Goal: Transaction & Acquisition: Purchase product/service

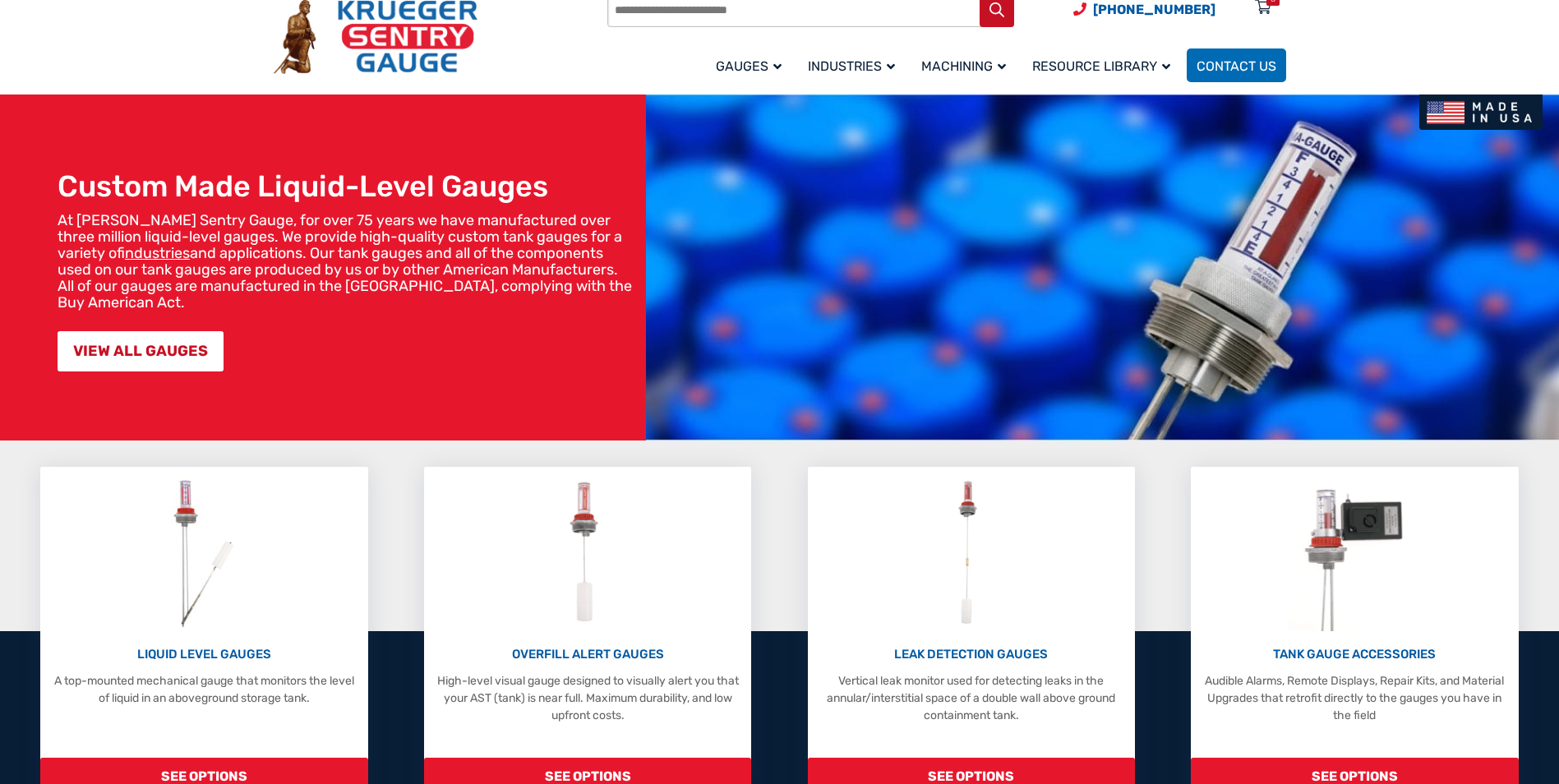
scroll to position [164, 0]
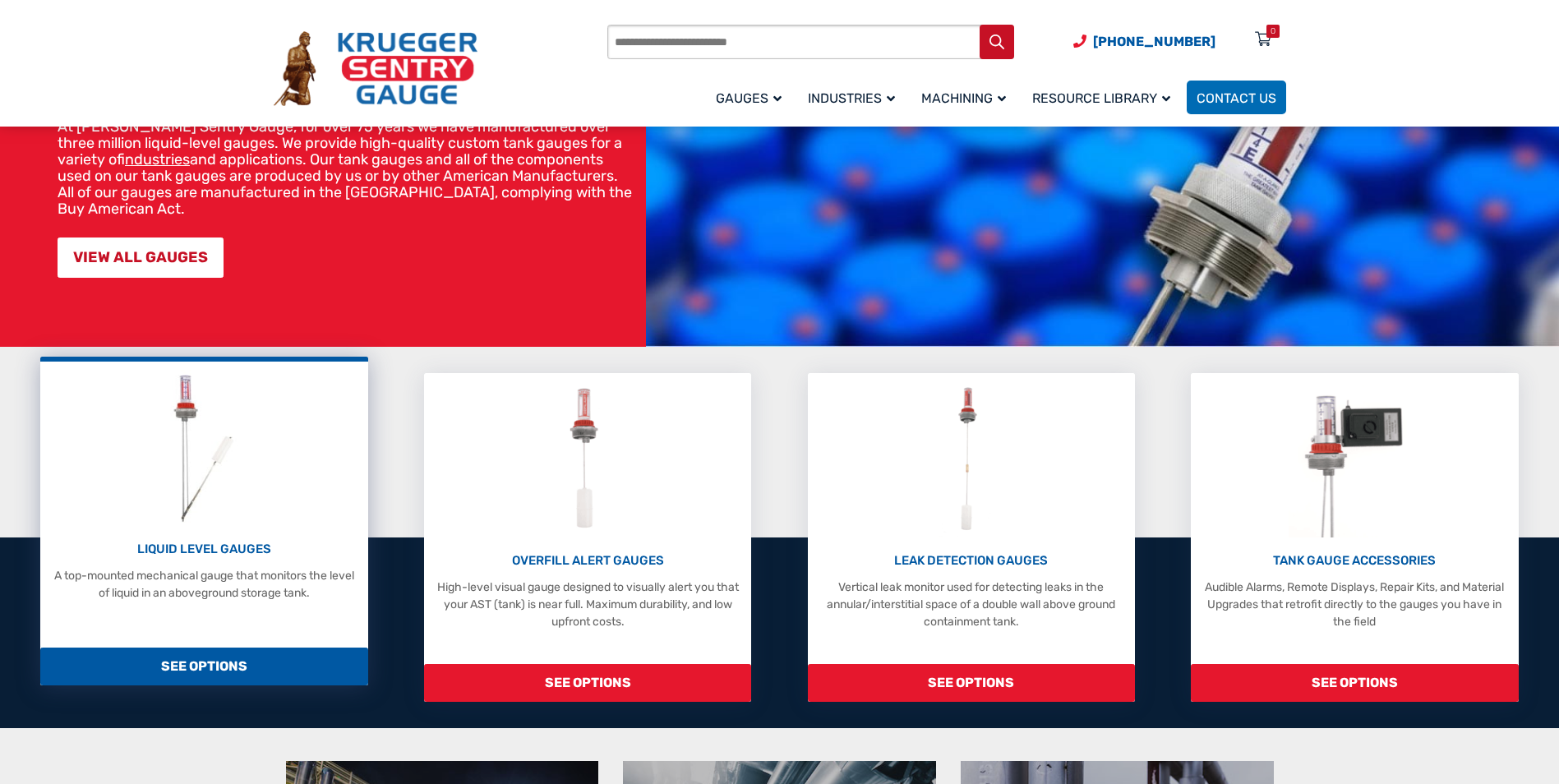
click at [182, 547] on p "LIQUID LEVEL GAUGES" at bounding box center [204, 549] width 310 height 18
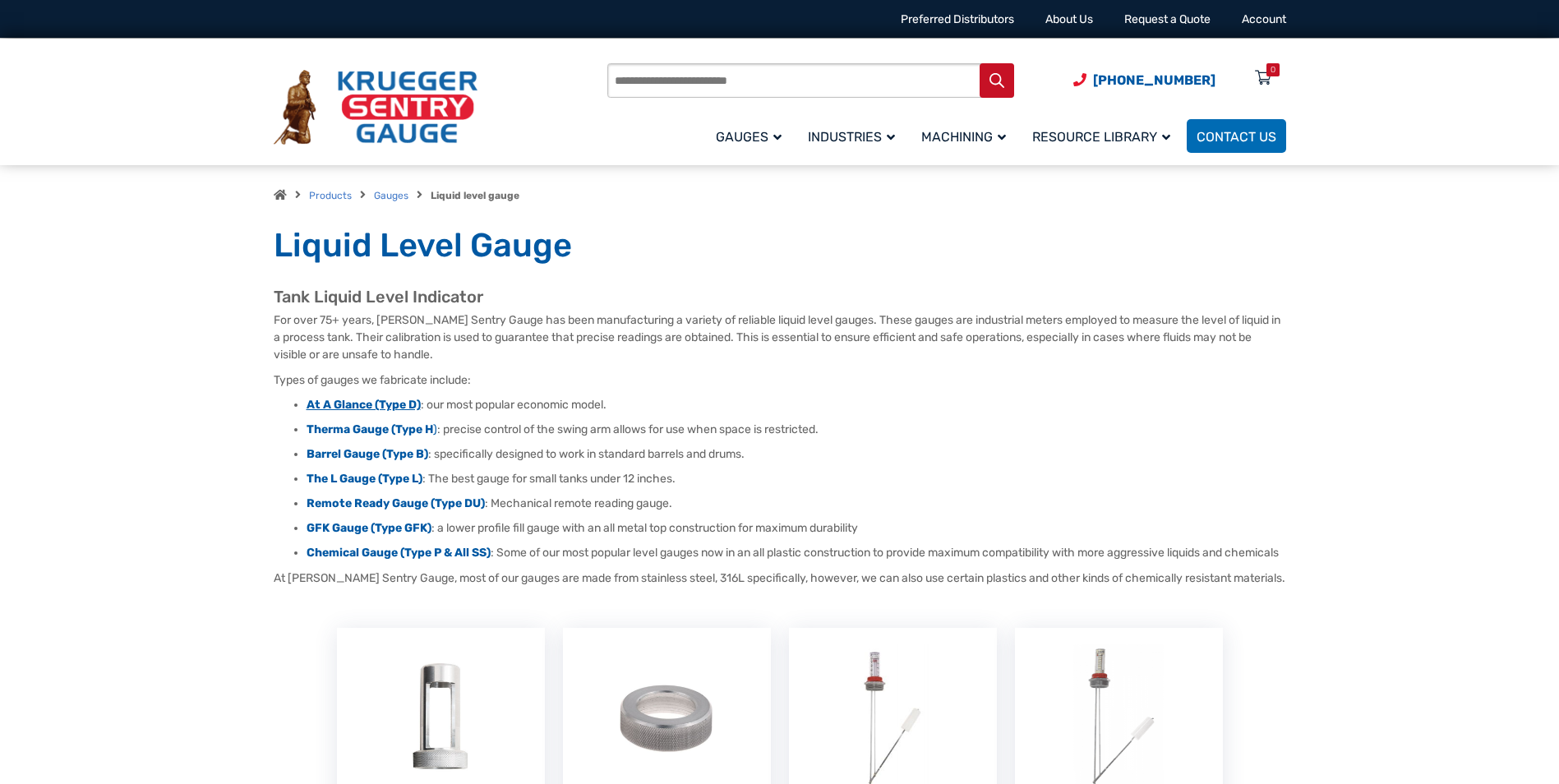
click at [330, 404] on strong "At A Glance (Type D)" at bounding box center [364, 404] width 115 height 14
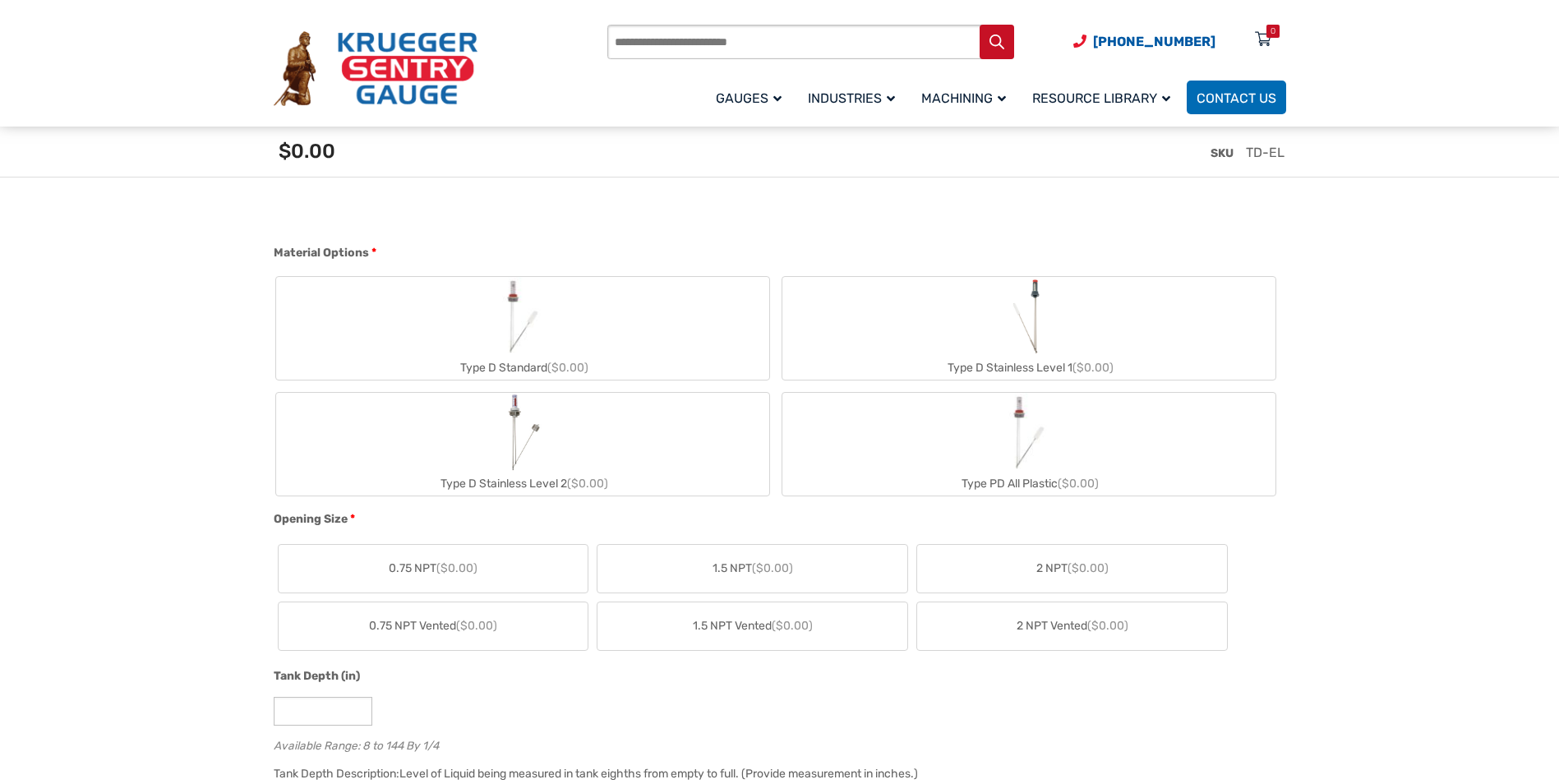
scroll to position [657, 0]
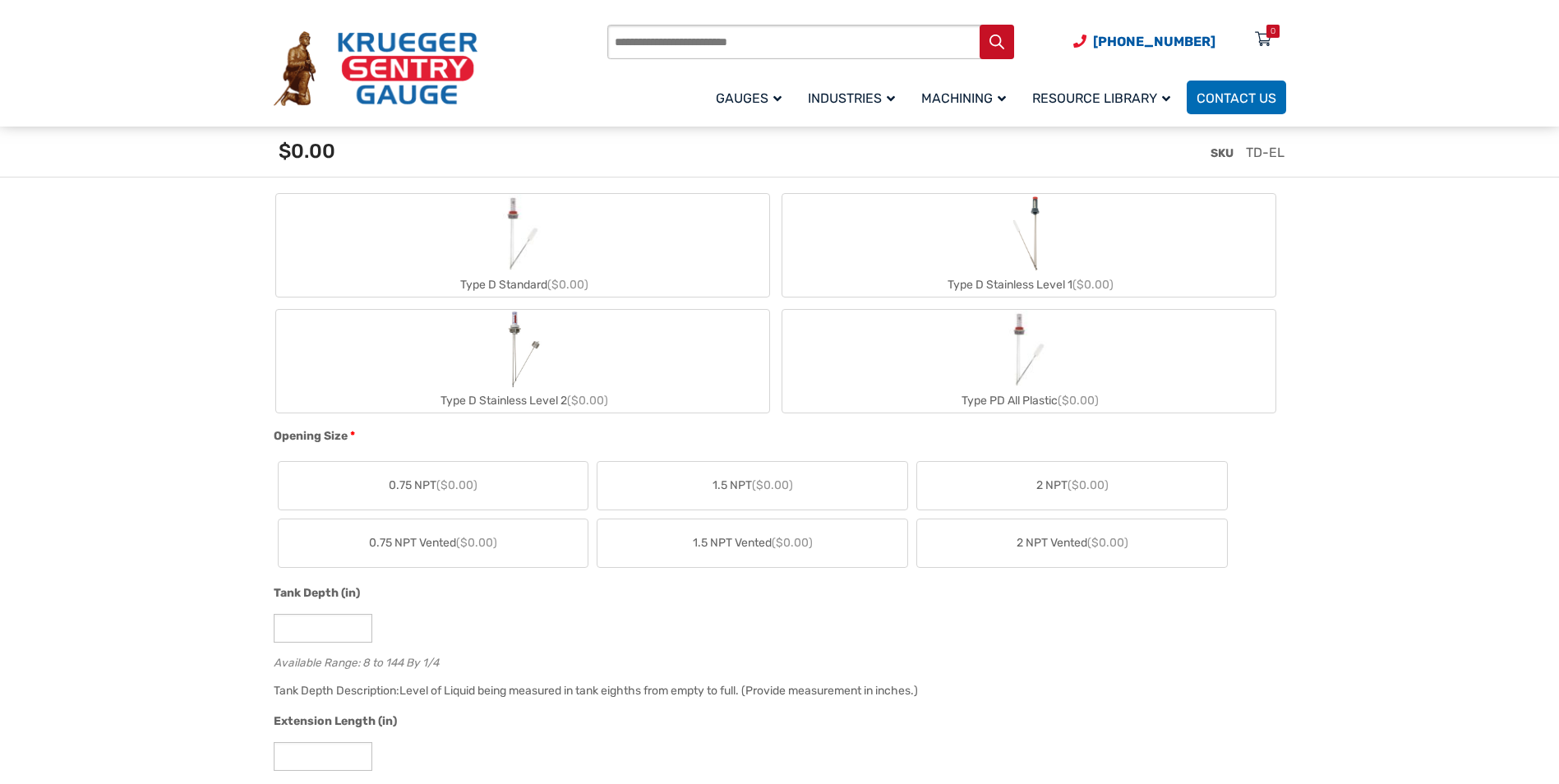
click at [1079, 492] on span "2 NPT ($0.00)" at bounding box center [1073, 485] width 72 height 18
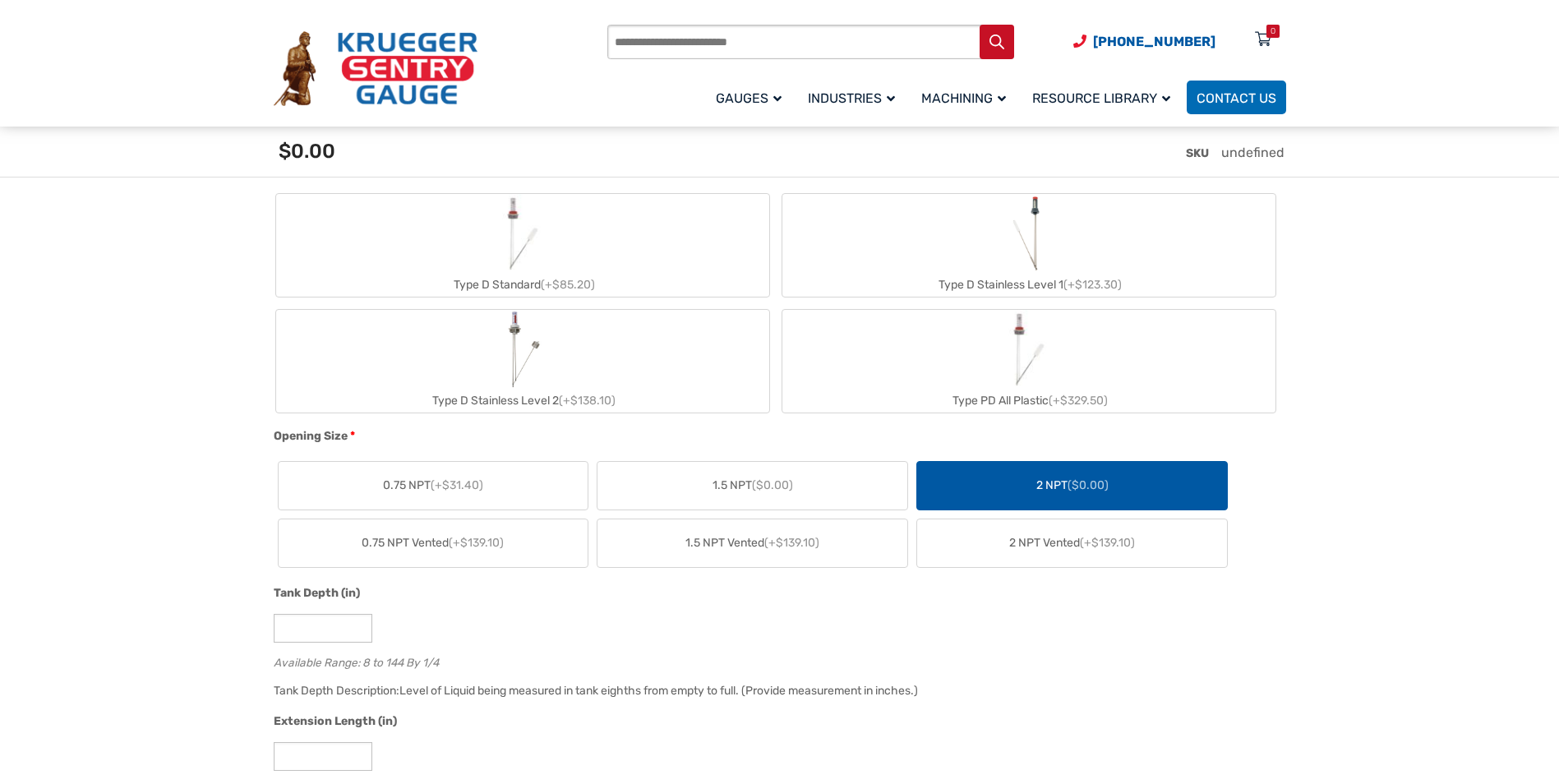
click at [520, 277] on div "Type D Standard (+$85.20)" at bounding box center [522, 285] width 493 height 24
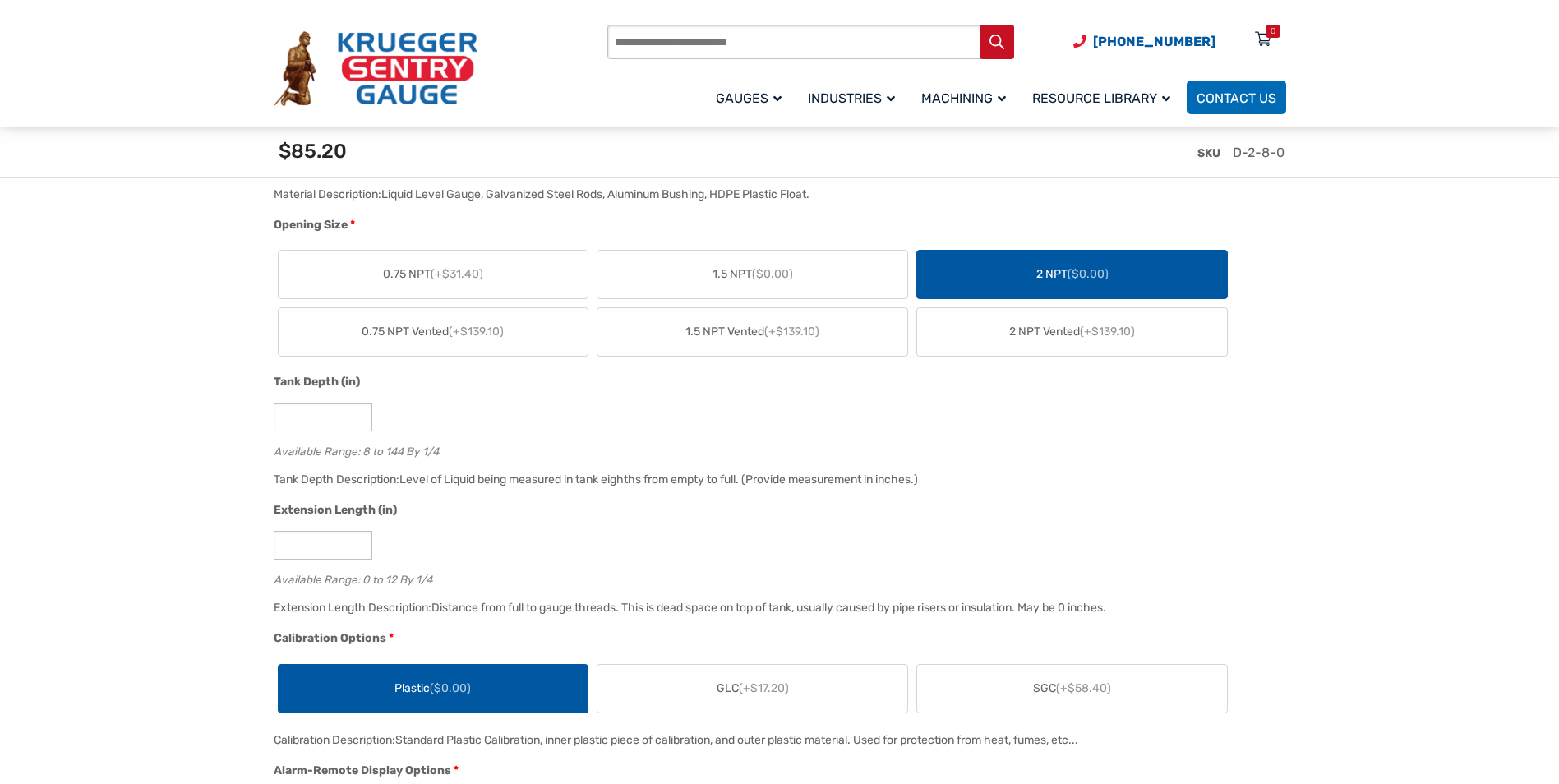
scroll to position [986, 0]
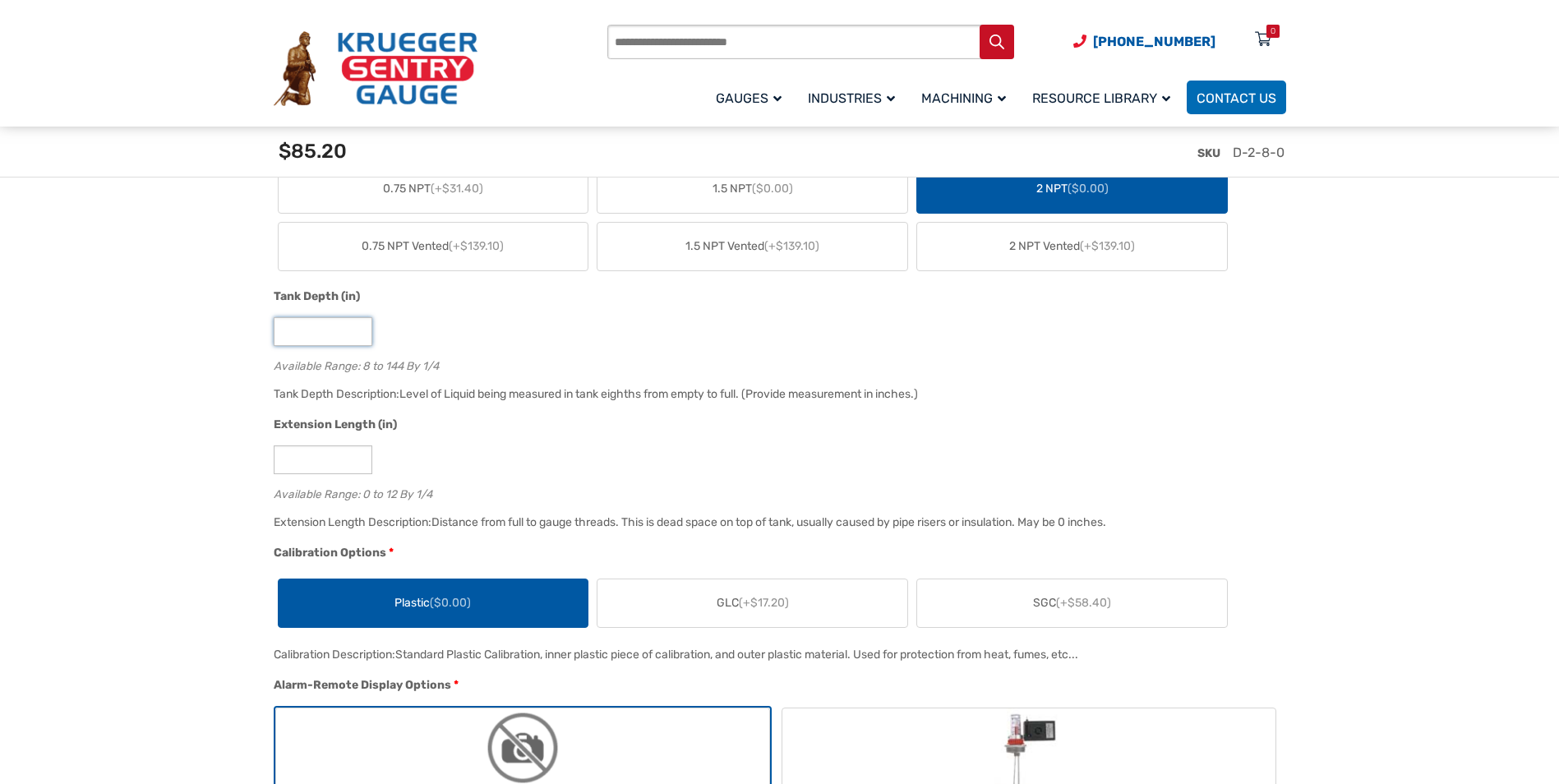
drag, startPoint x: 309, startPoint y: 339, endPoint x: 227, endPoint y: 336, distance: 82.1
type input "*****"
click at [489, 297] on div "Tank Depth (in)" at bounding box center [776, 298] width 1004 height 21
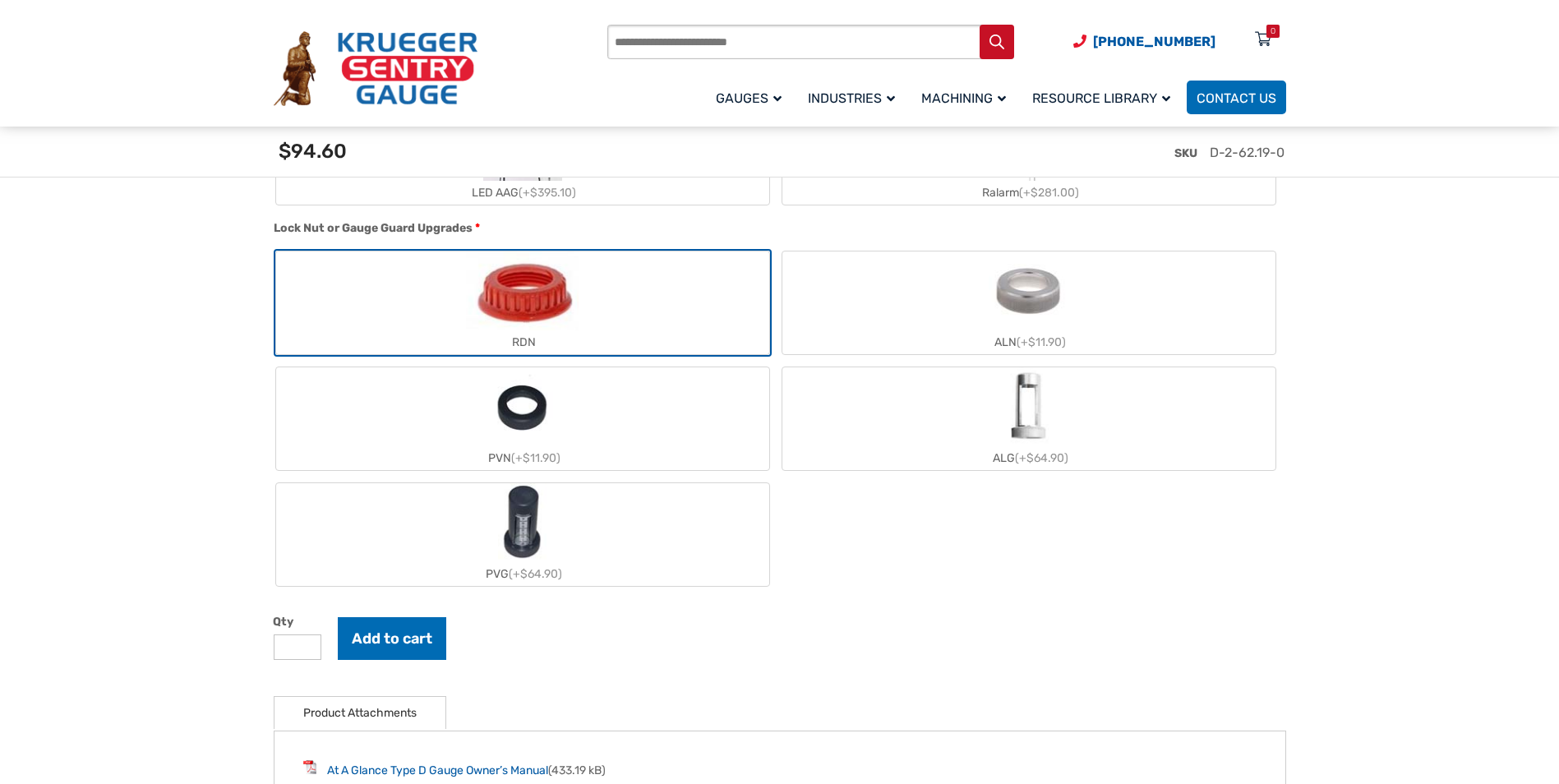
scroll to position [1807, 0]
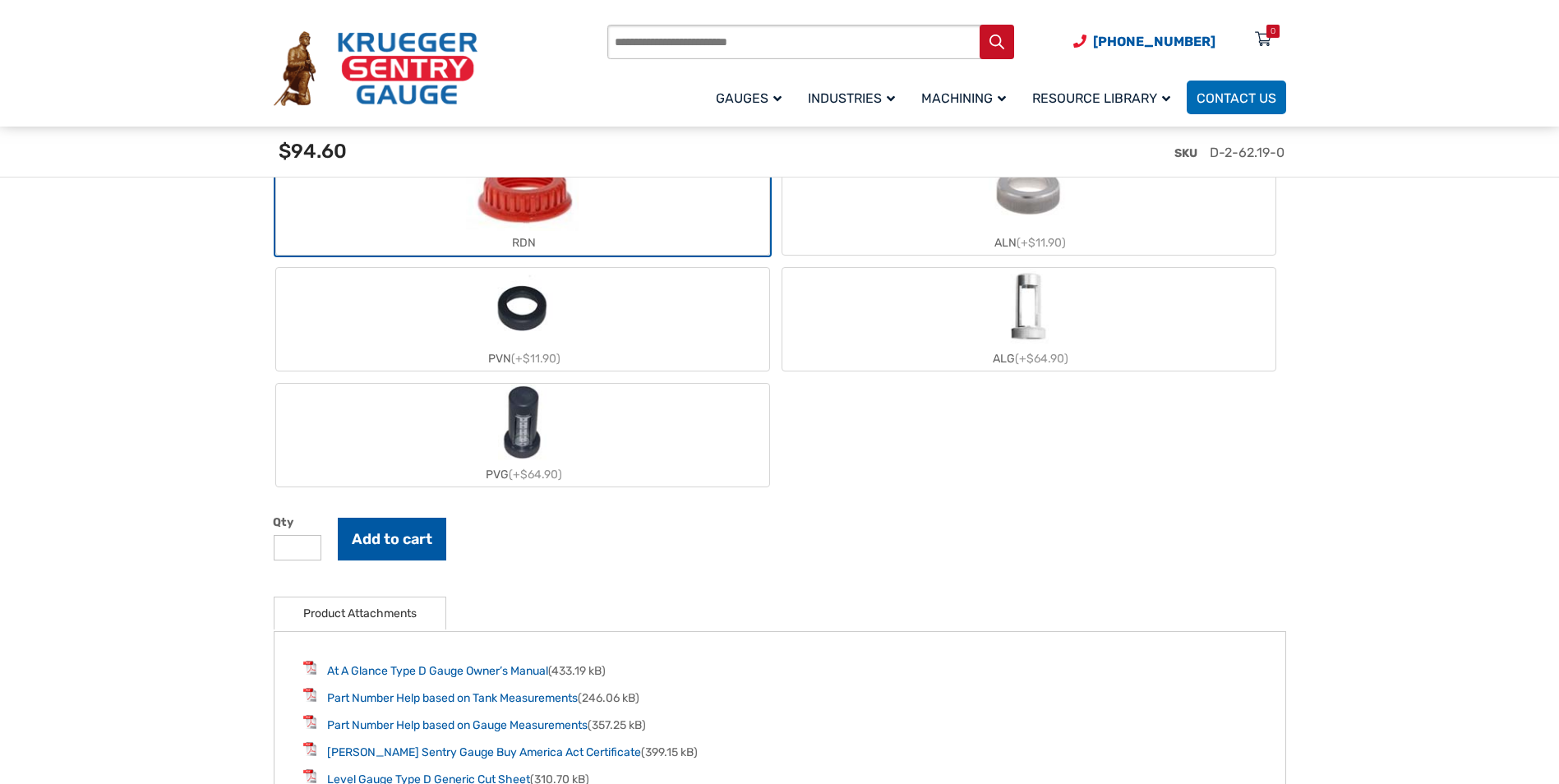
click at [399, 529] on button "Add to cart" at bounding box center [391, 538] width 108 height 42
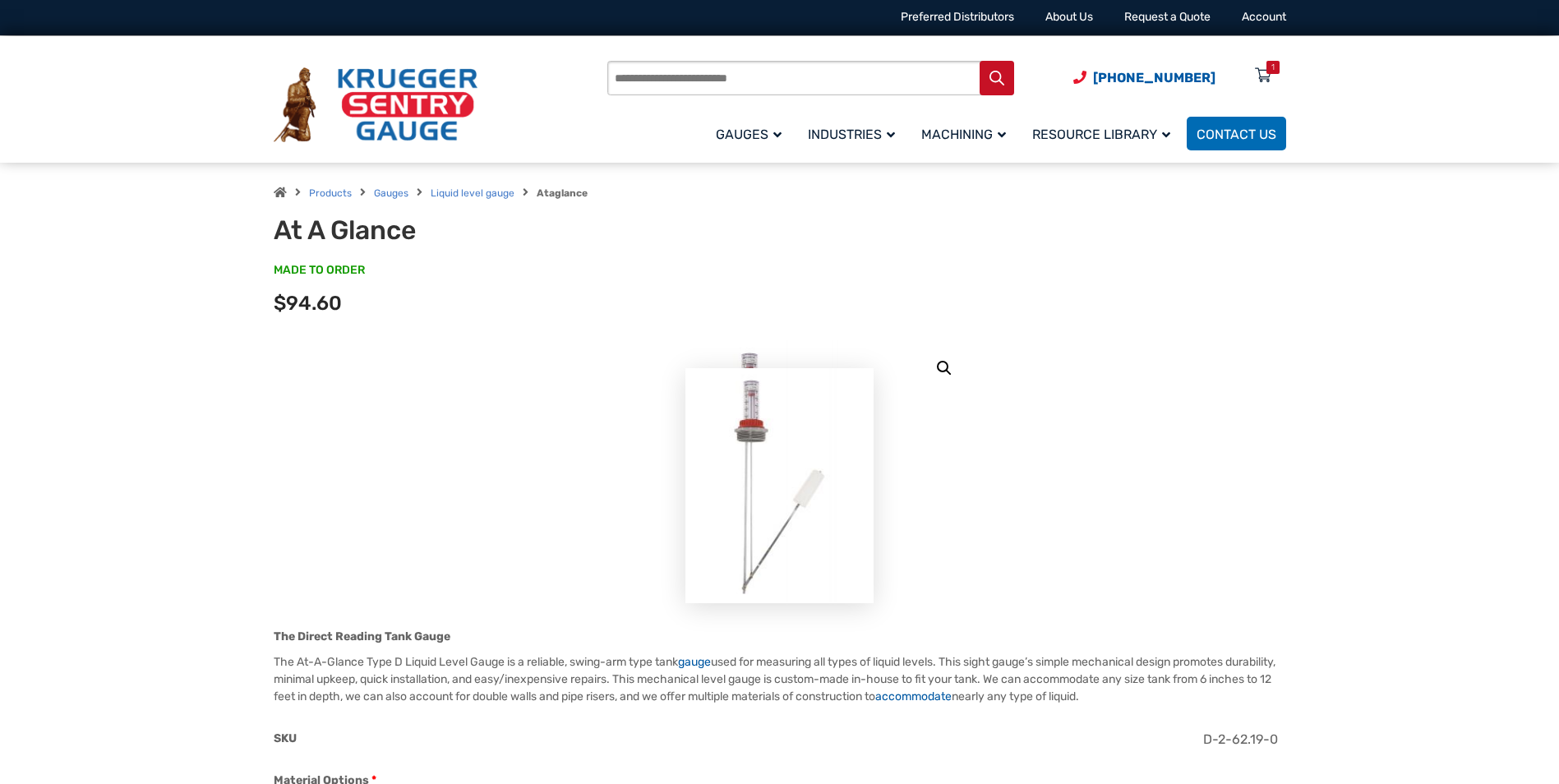
scroll to position [0, 0]
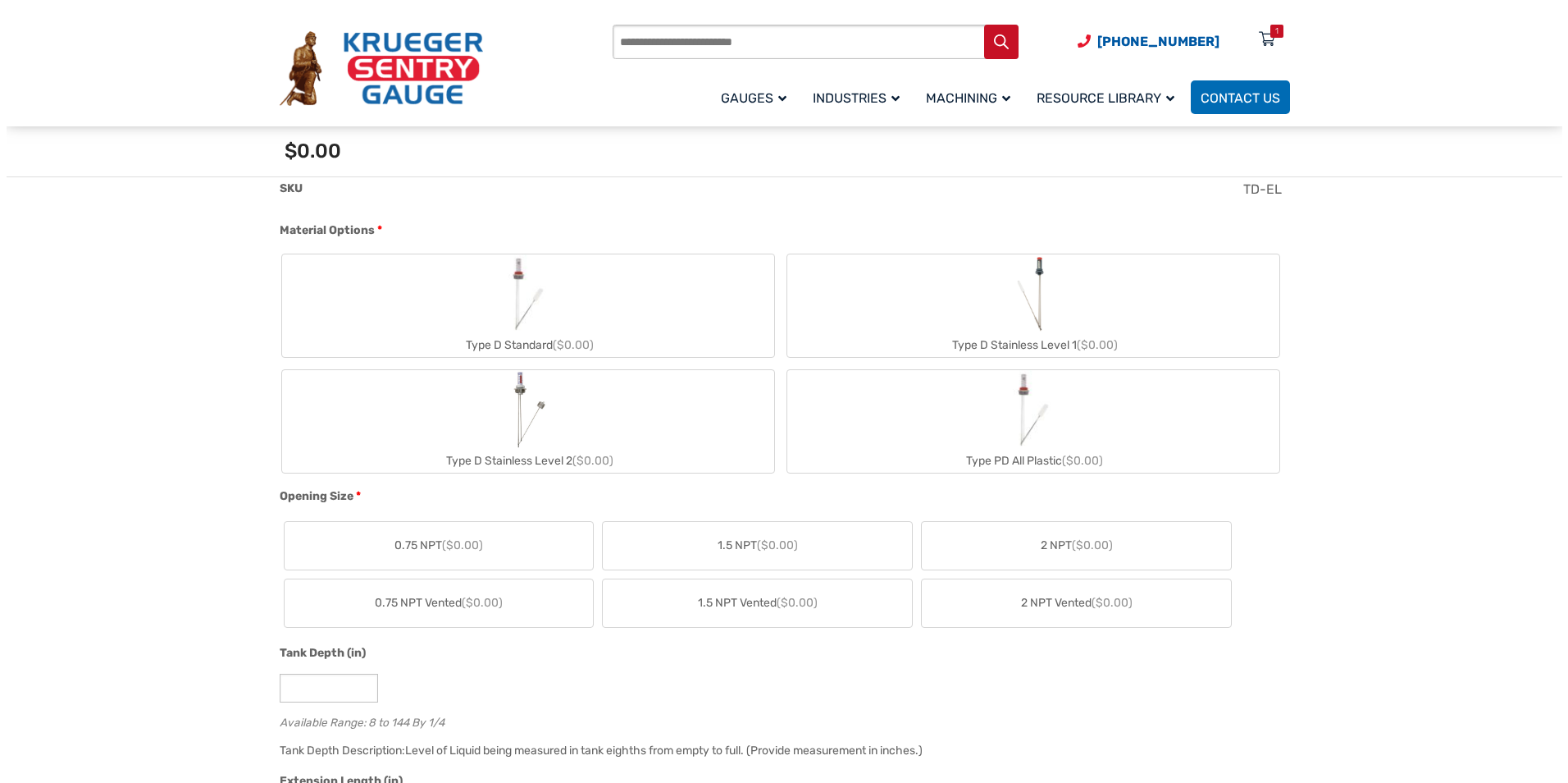
scroll to position [574, 0]
click at [1249, 27] on div "Products search (920) 434-8860 Menu 1 Menu Account Gauges Liquid Level Gauge At…" at bounding box center [944, 68] width 676 height 96
click at [1261, 43] on icon at bounding box center [1260, 40] width 17 height 26
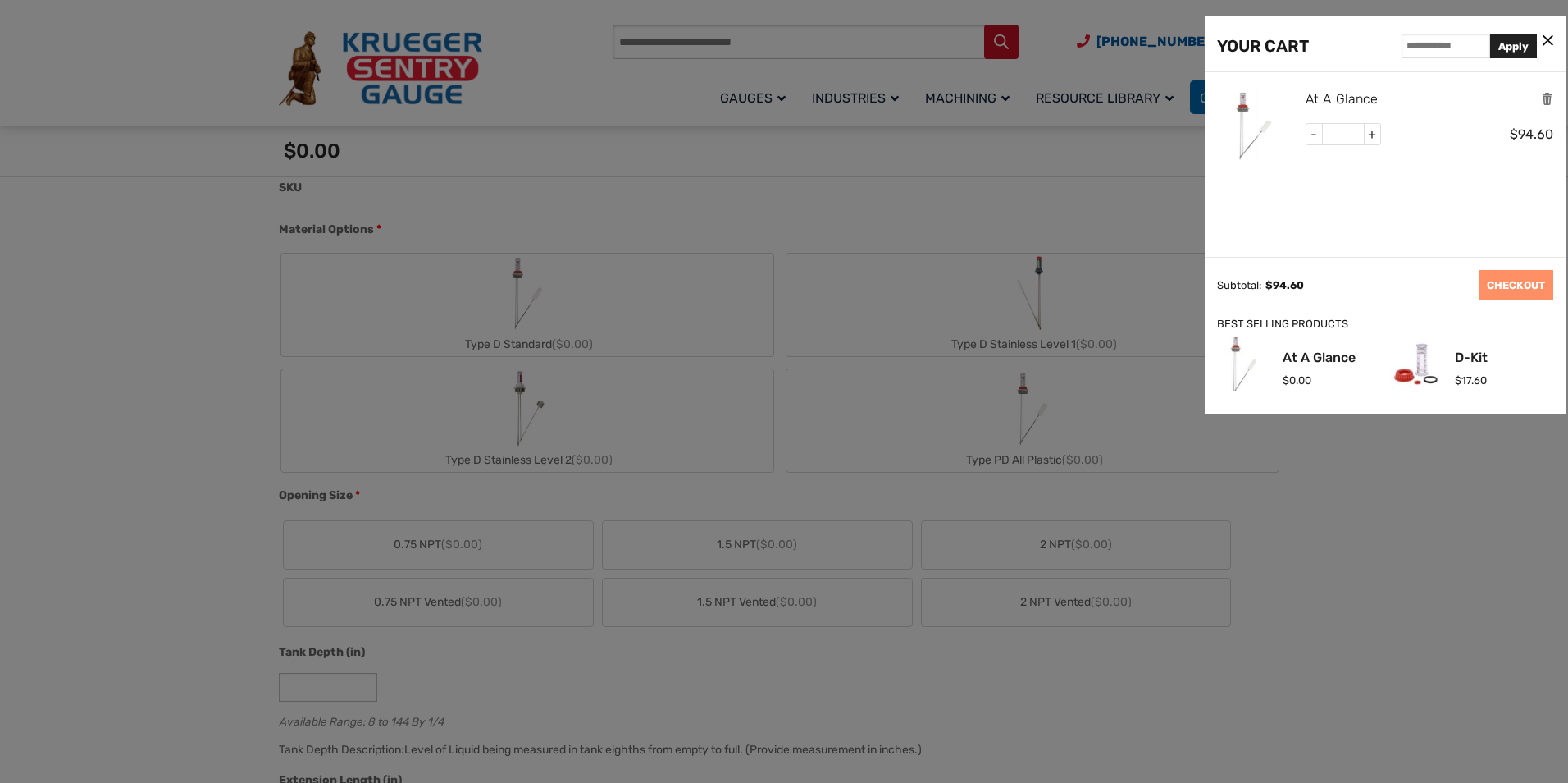
click at [1328, 91] on link "At A Glance" at bounding box center [1341, 99] width 72 height 21
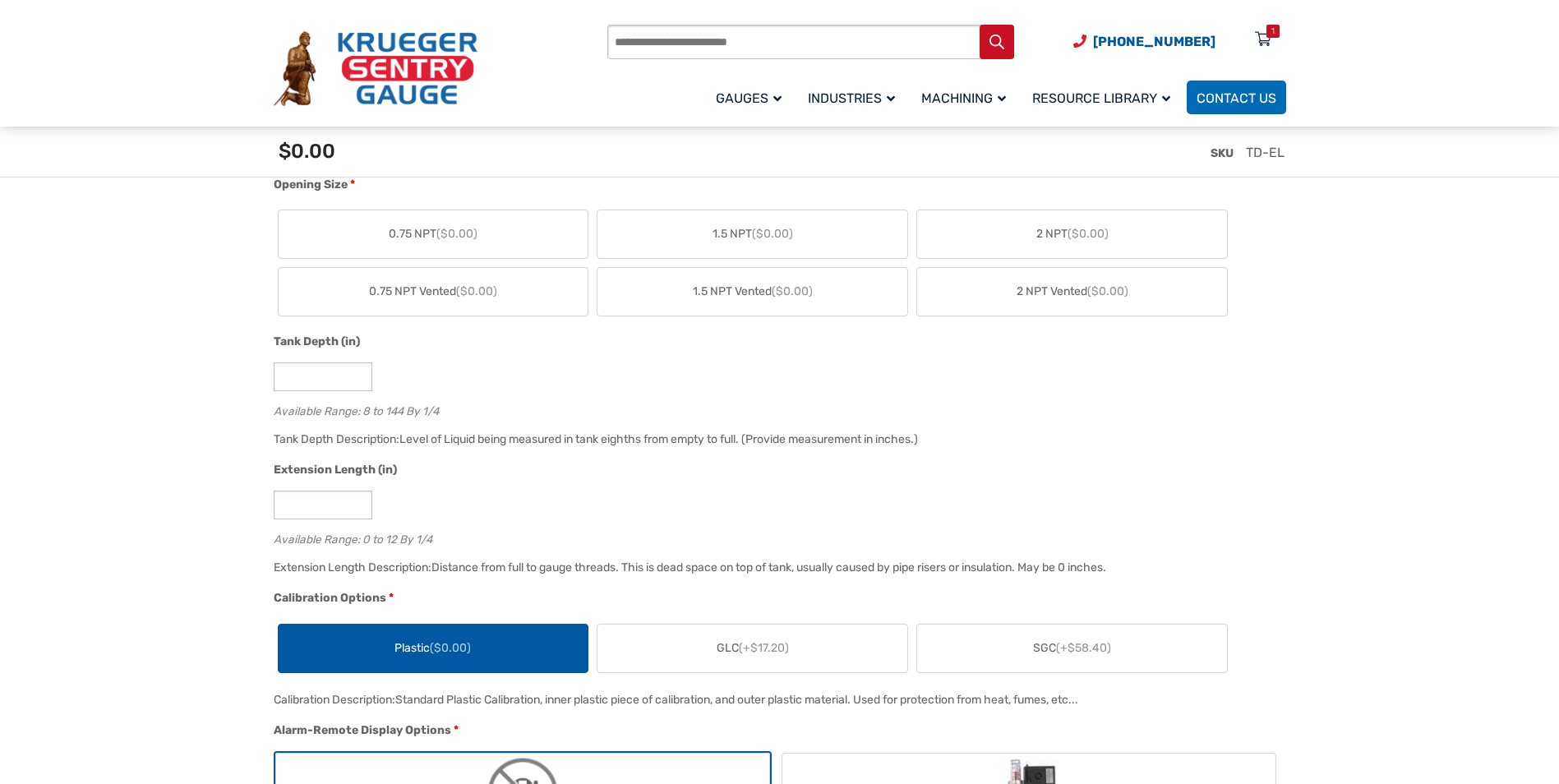
scroll to position [986, 0]
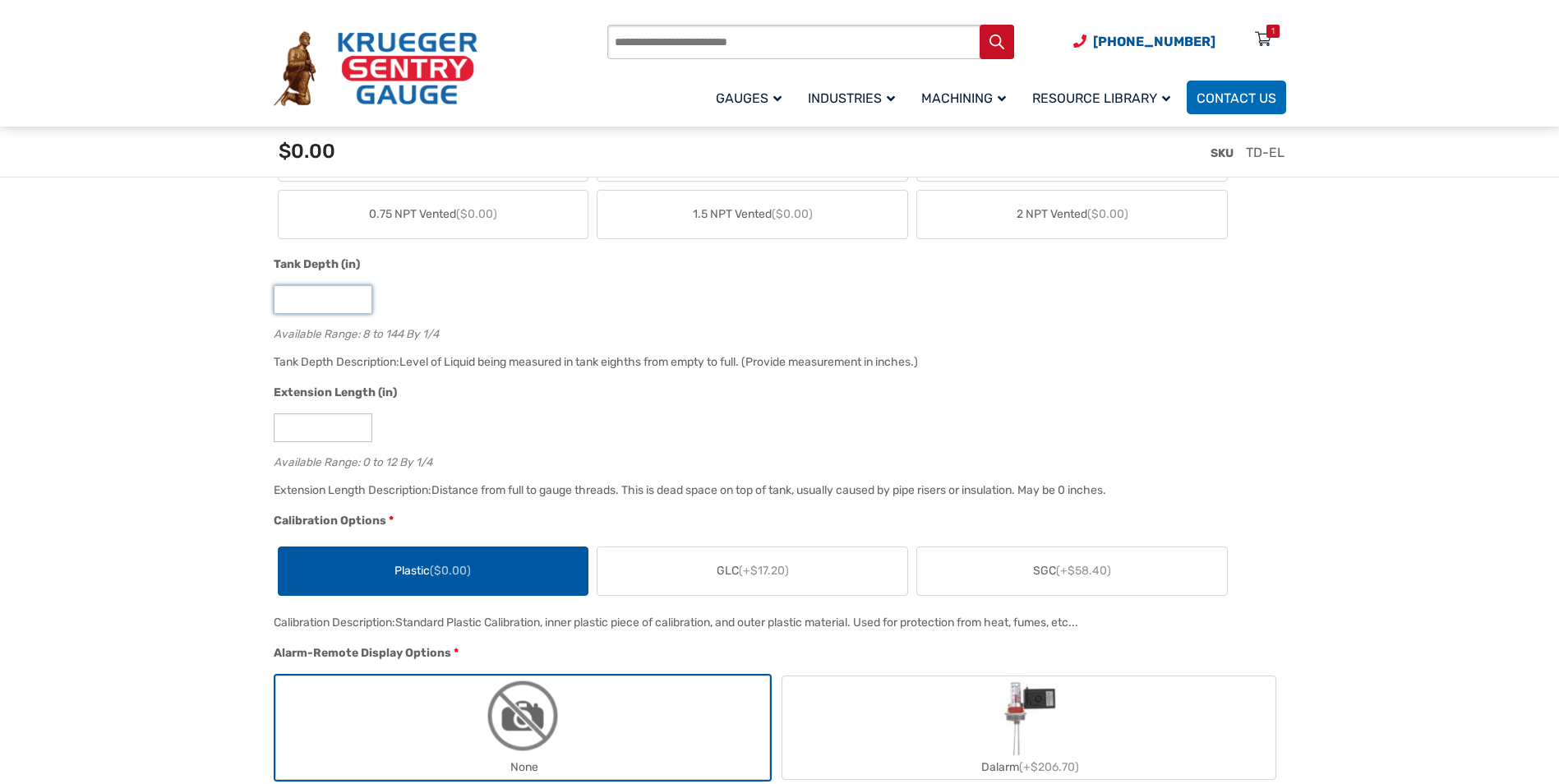
drag, startPoint x: 306, startPoint y: 298, endPoint x: 224, endPoint y: 292, distance: 82.2
click at [569, 306] on div "**" at bounding box center [776, 300] width 1004 height 29
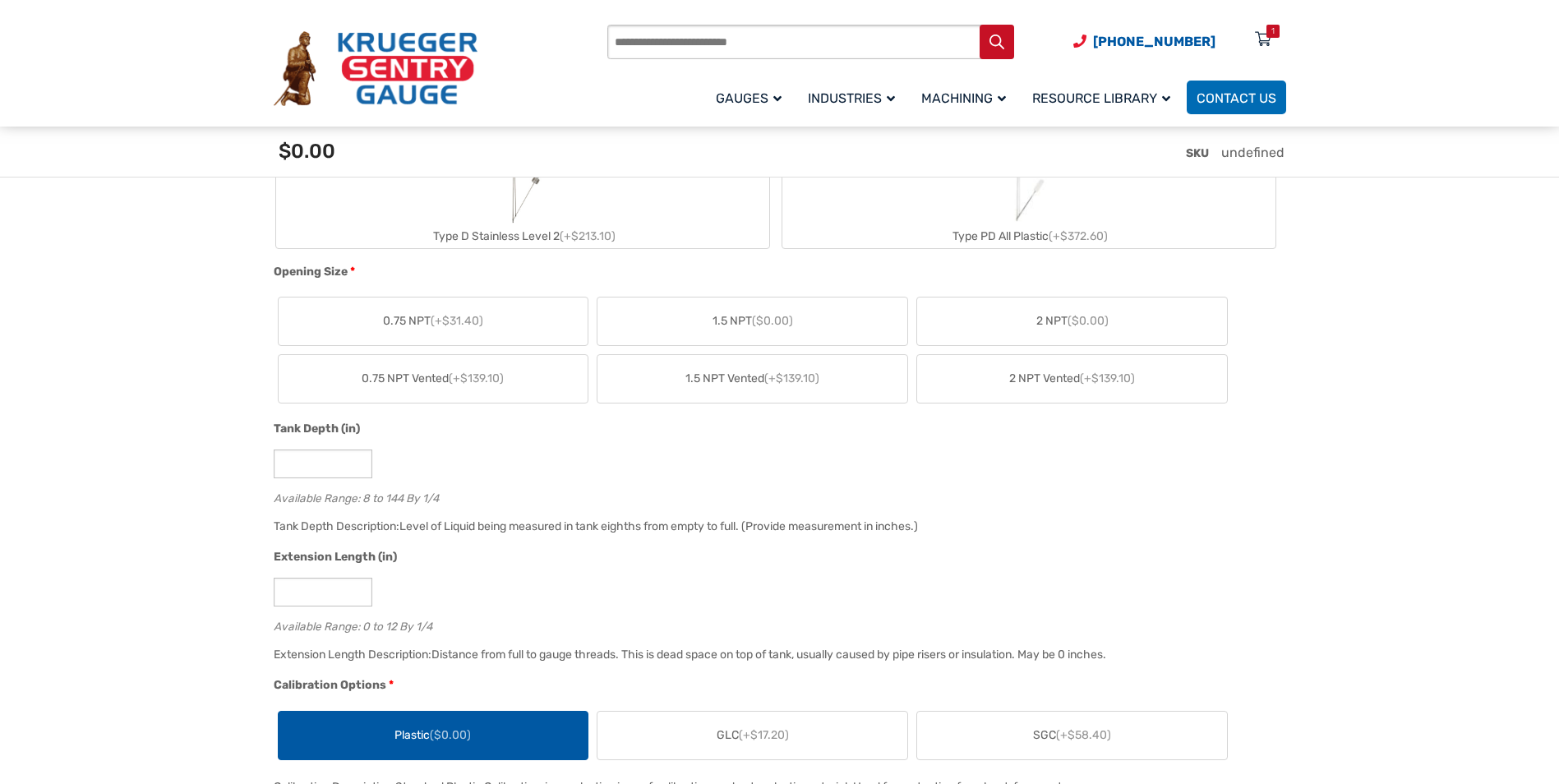
click at [1021, 325] on label "2 NPT ($0.00)" at bounding box center [1073, 322] width 310 height 48
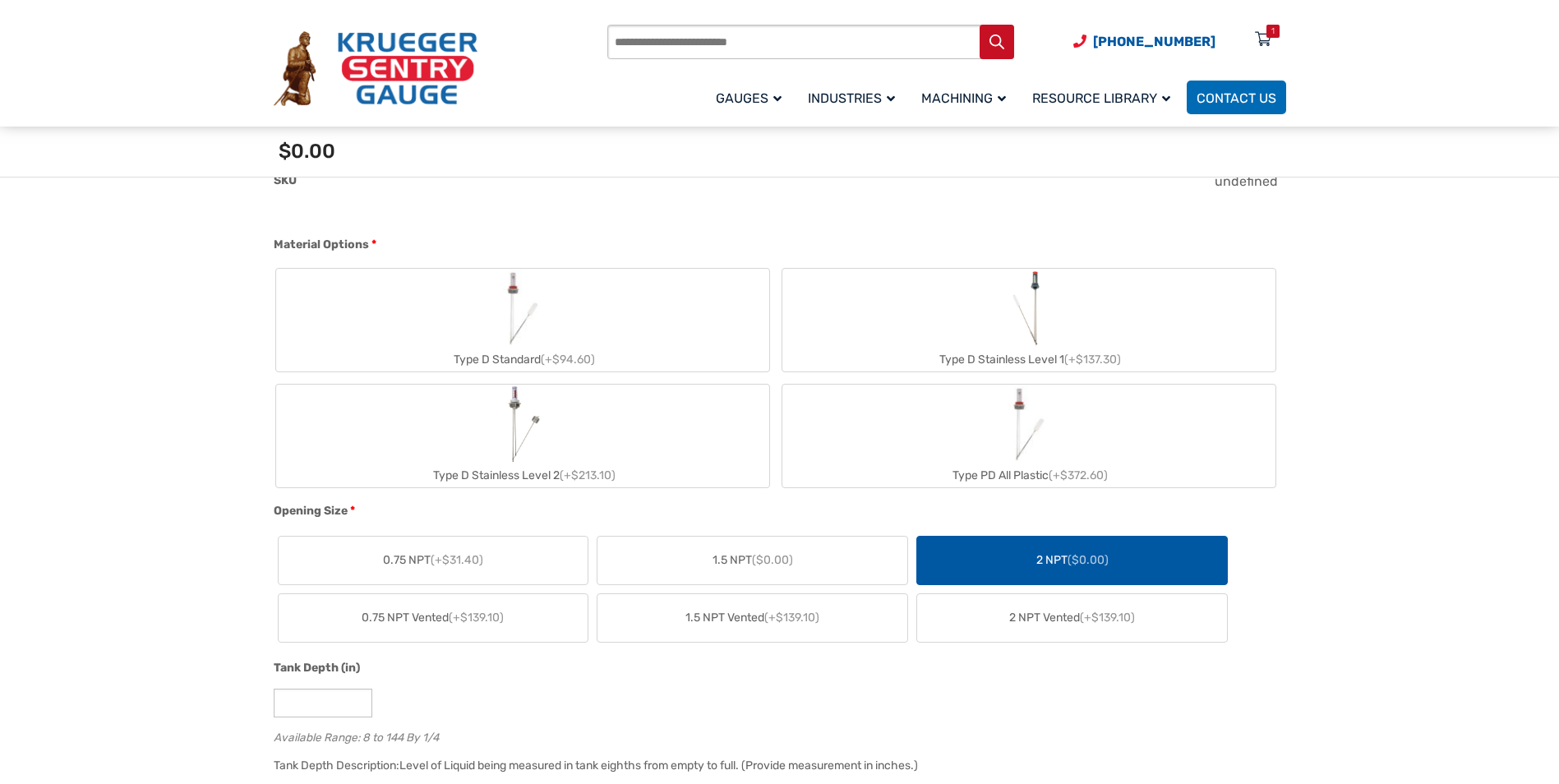
scroll to position [575, 0]
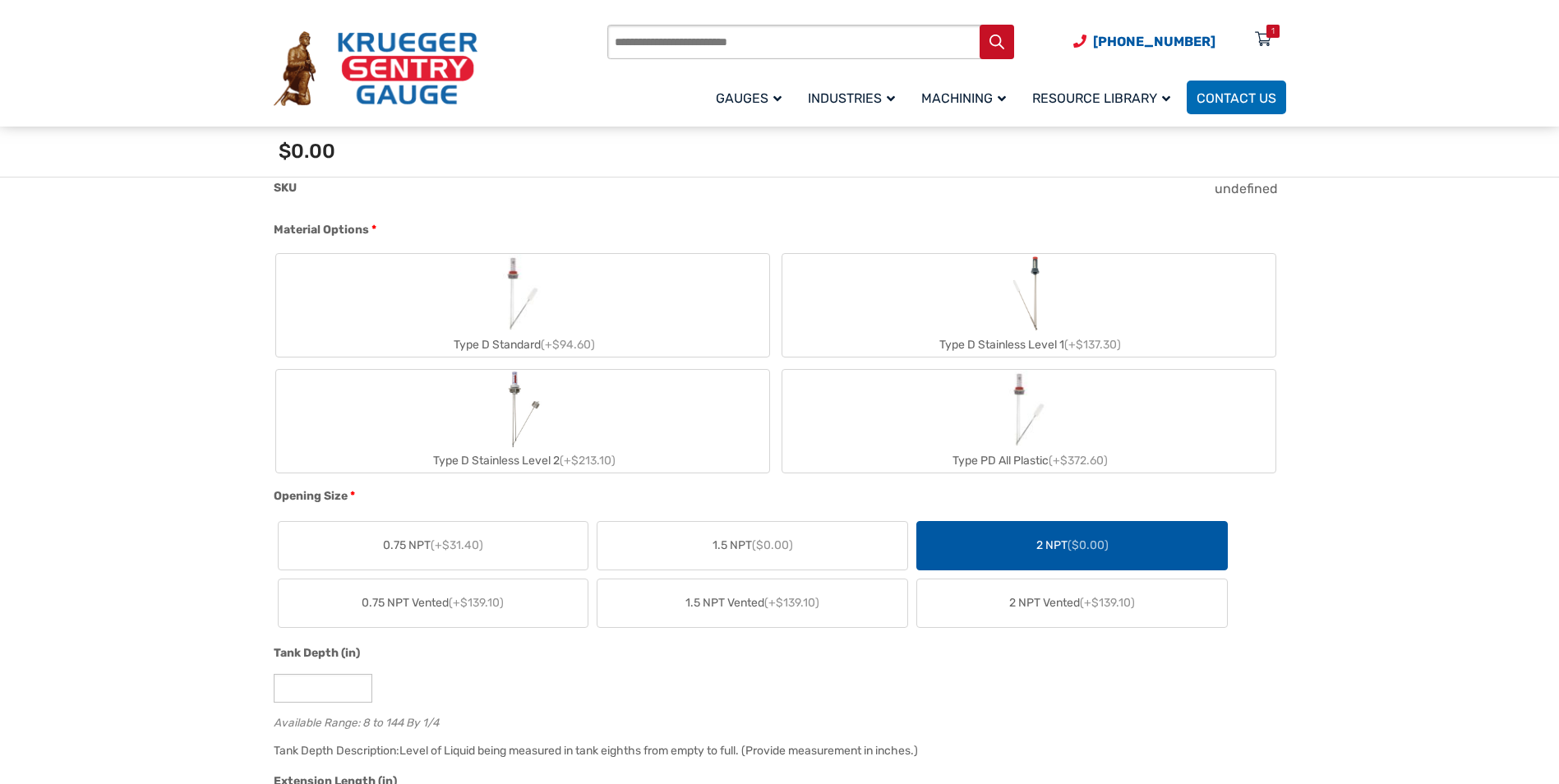
click at [523, 292] on img "Type D Standard" at bounding box center [523, 293] width 79 height 79
type input "*"
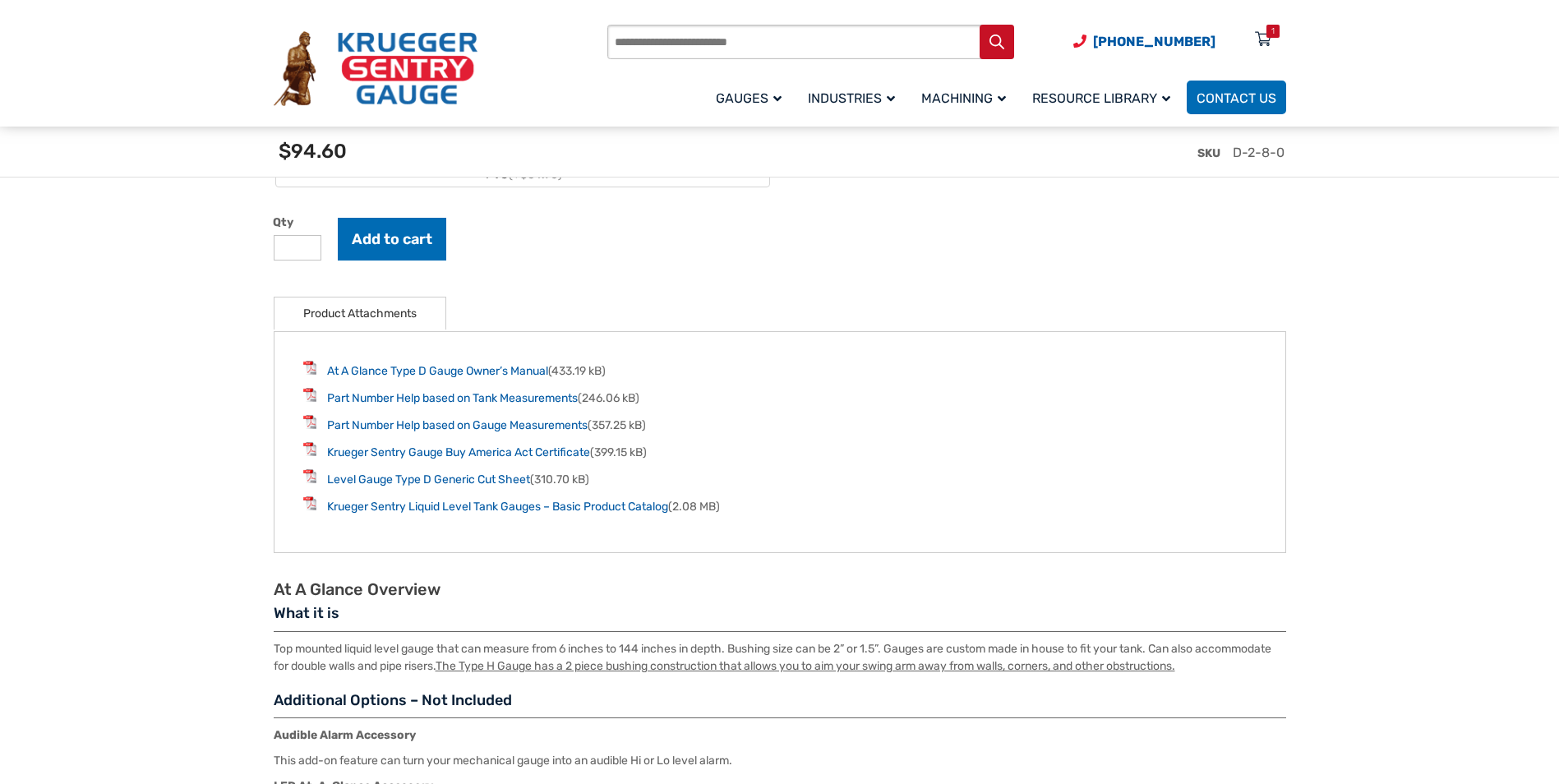
scroll to position [2135, 0]
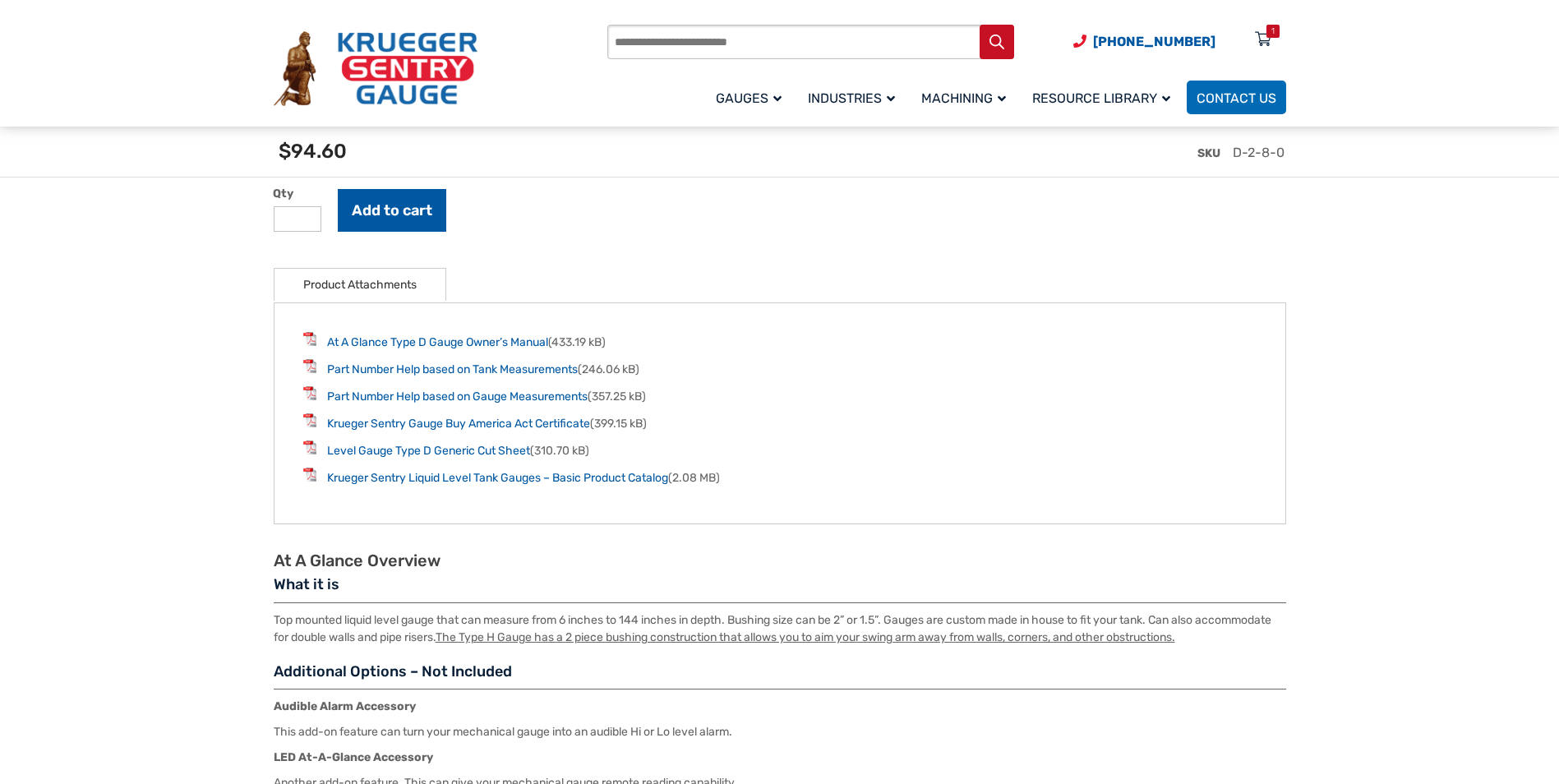
click at [383, 203] on button "Add to cart" at bounding box center [391, 210] width 108 height 42
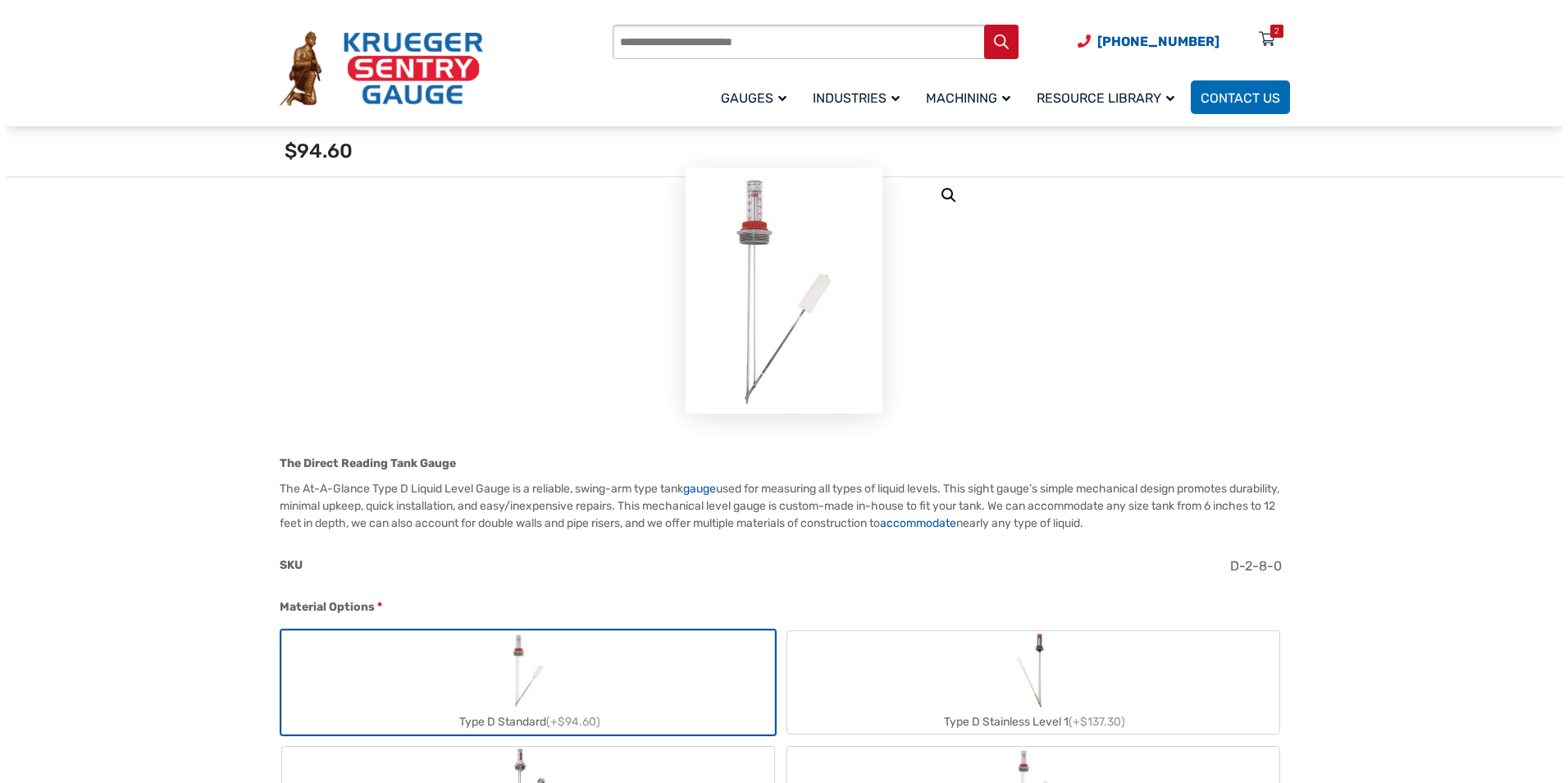
scroll to position [0, 0]
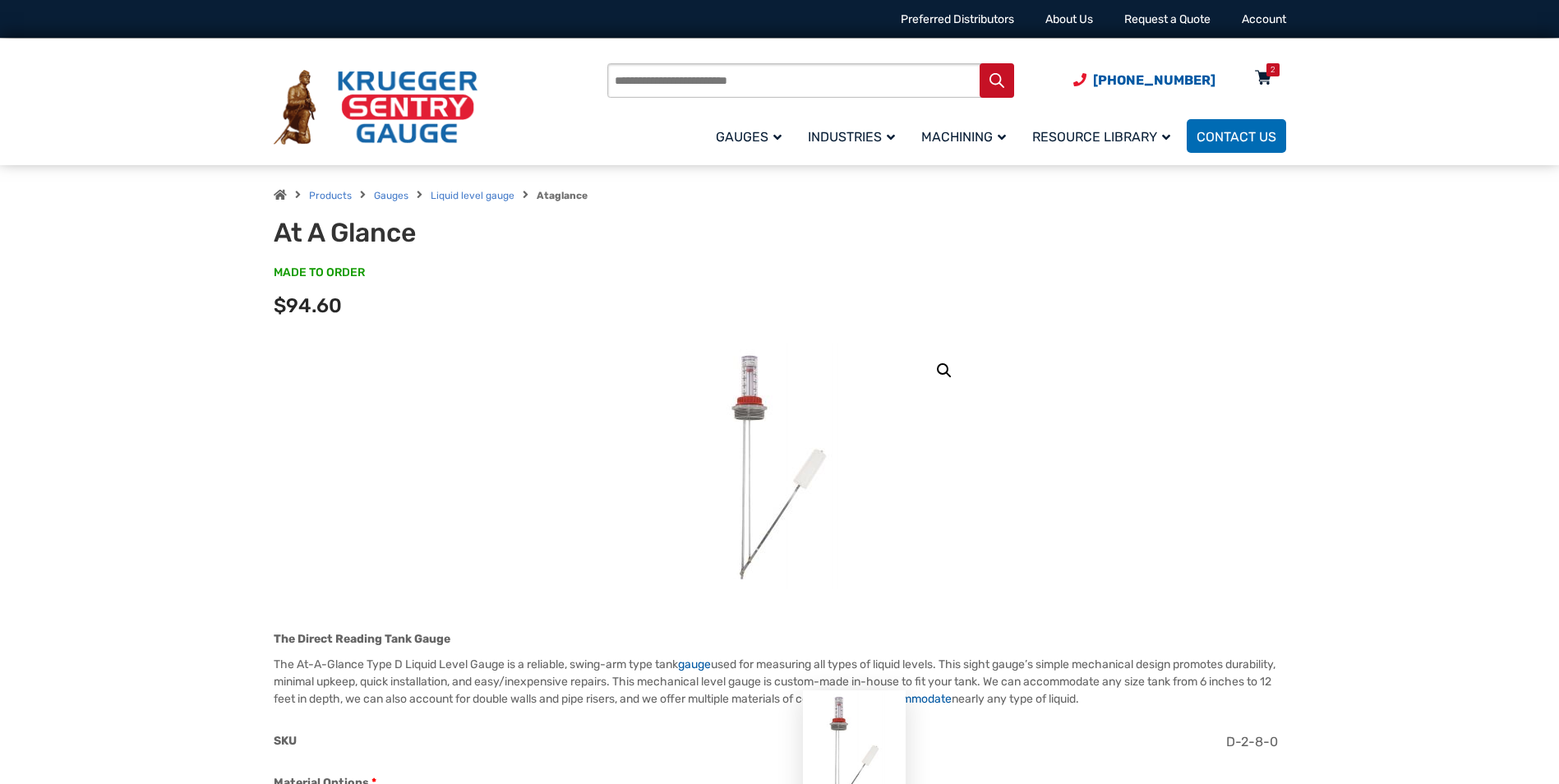
click at [1260, 71] on icon at bounding box center [1263, 79] width 17 height 26
click at [1267, 69] on div "2" at bounding box center [1273, 70] width 13 height 13
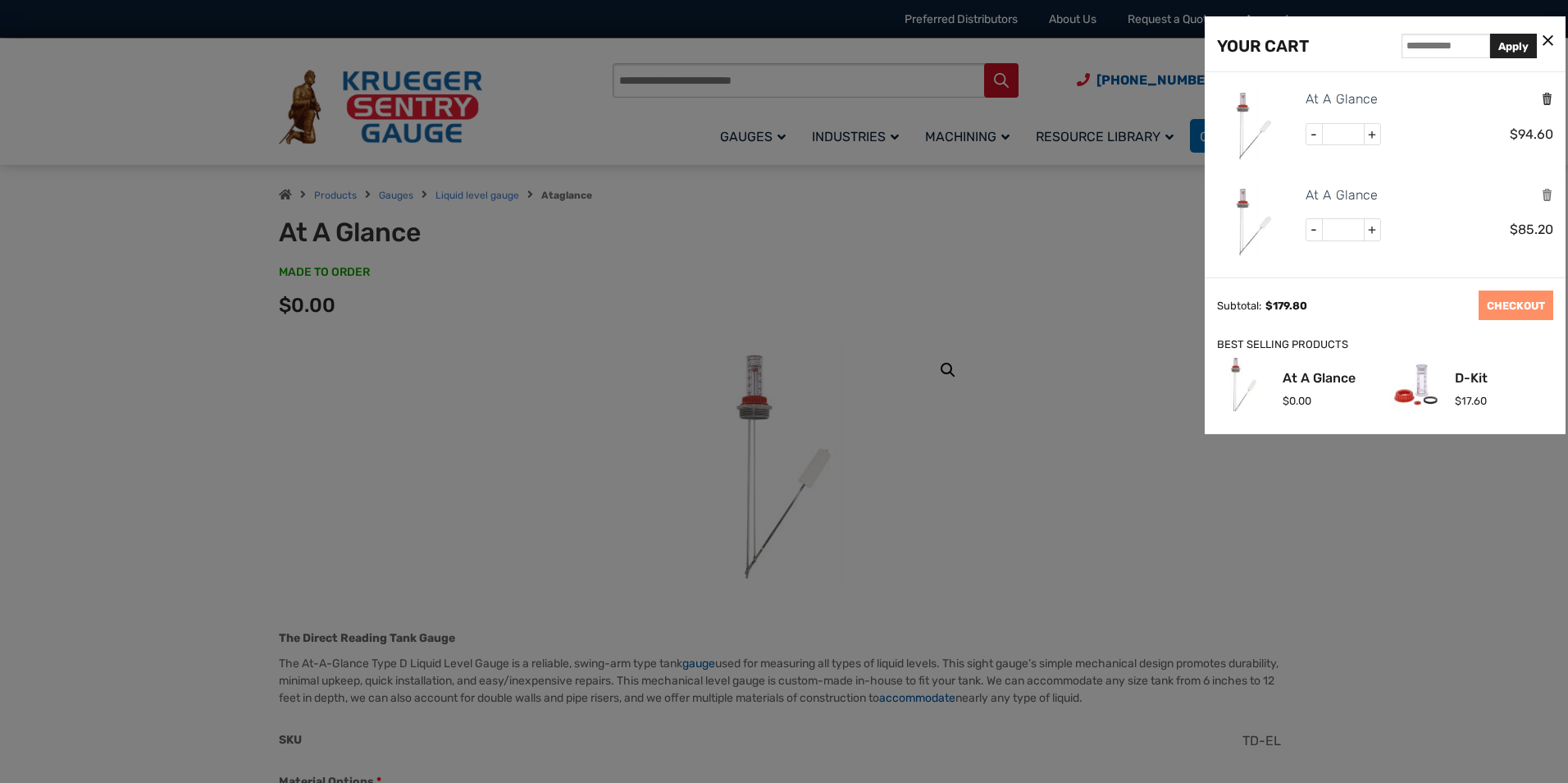
click at [1543, 100] on icon "Remove this item" at bounding box center [1547, 99] width 12 height 16
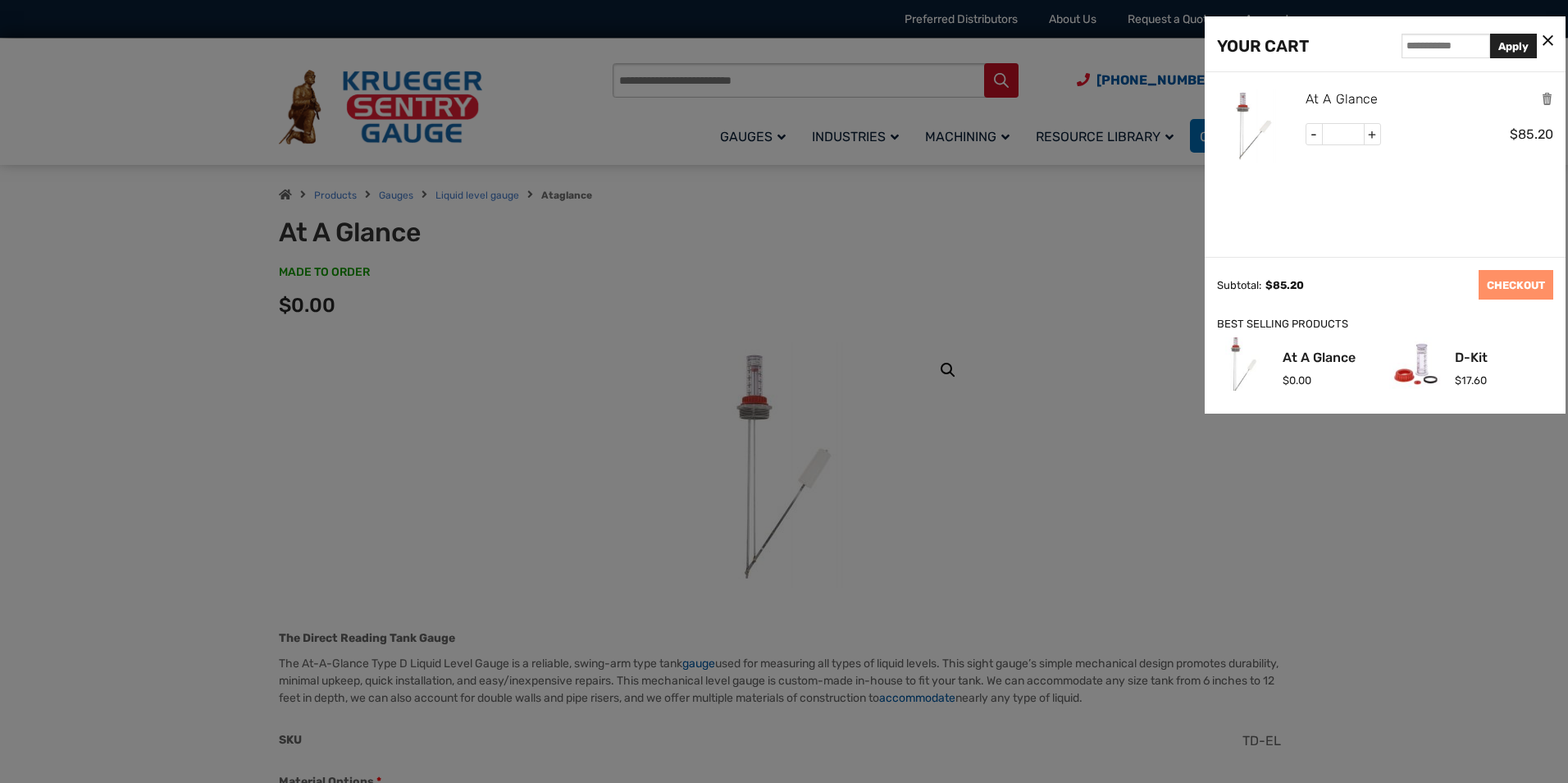
click at [1324, 96] on link "At A Glance" at bounding box center [1341, 99] width 72 height 21
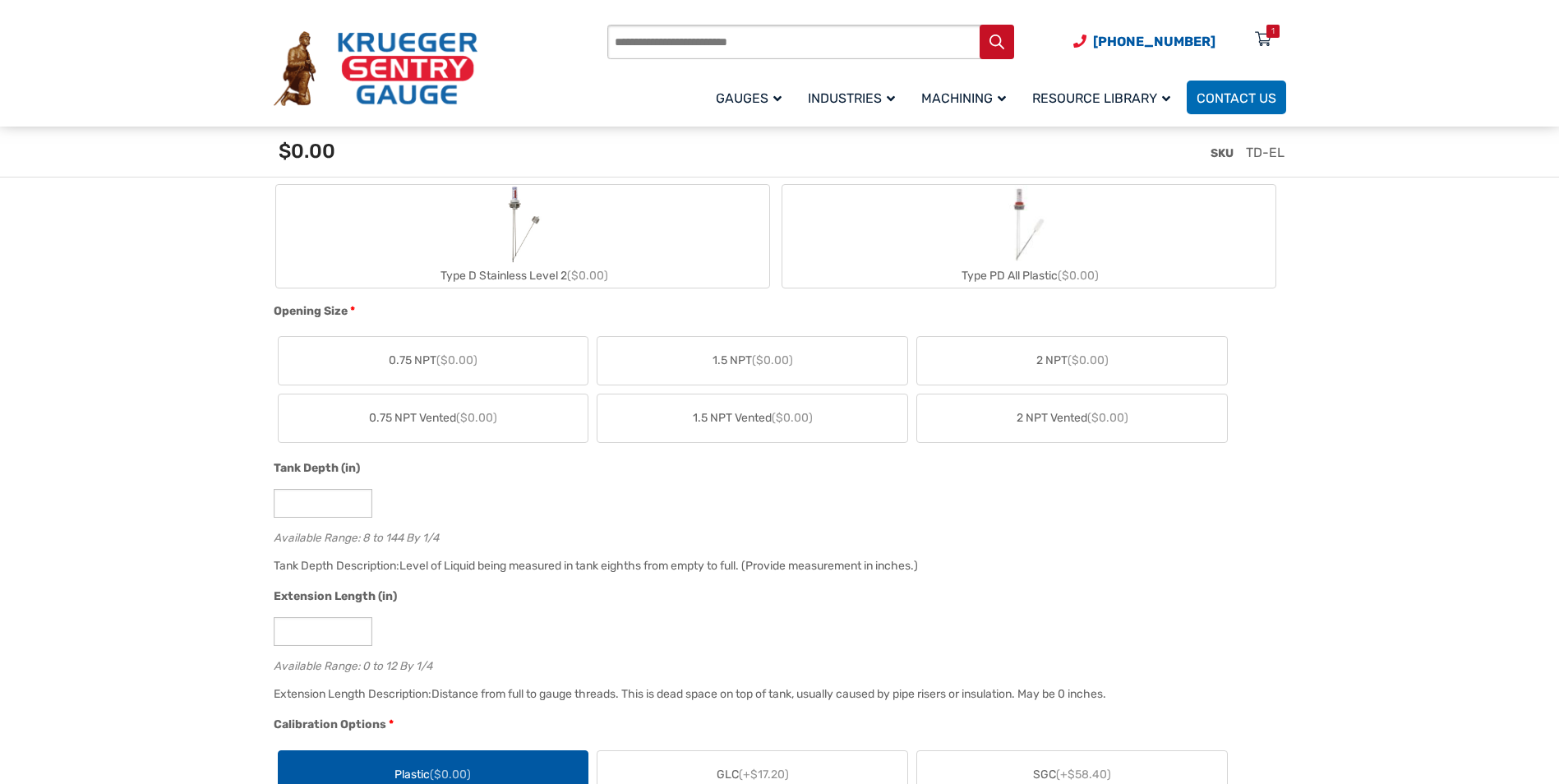
scroll to position [821, 0]
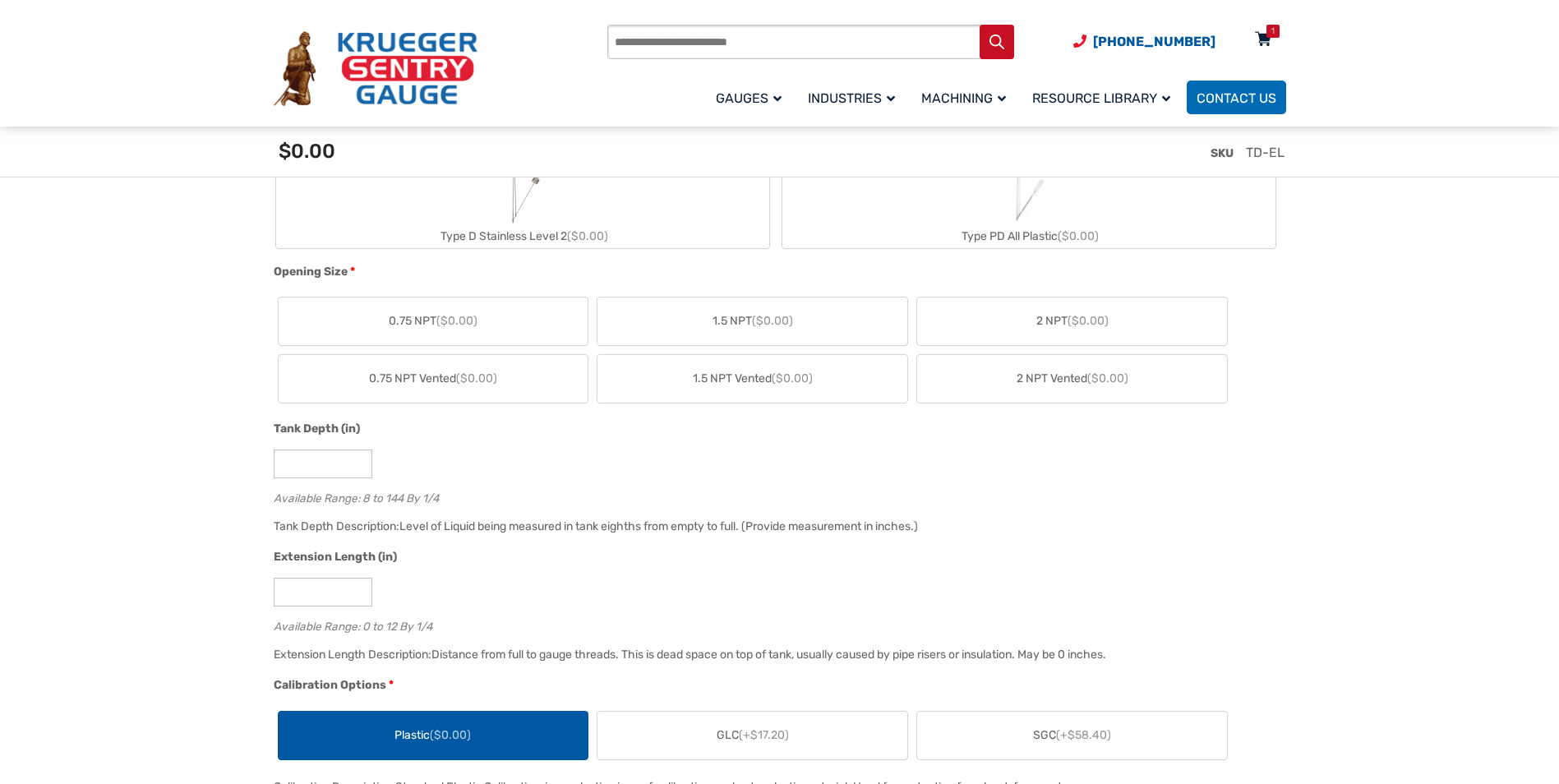
click at [1272, 42] on div "1" at bounding box center [1263, 43] width 41 height 29
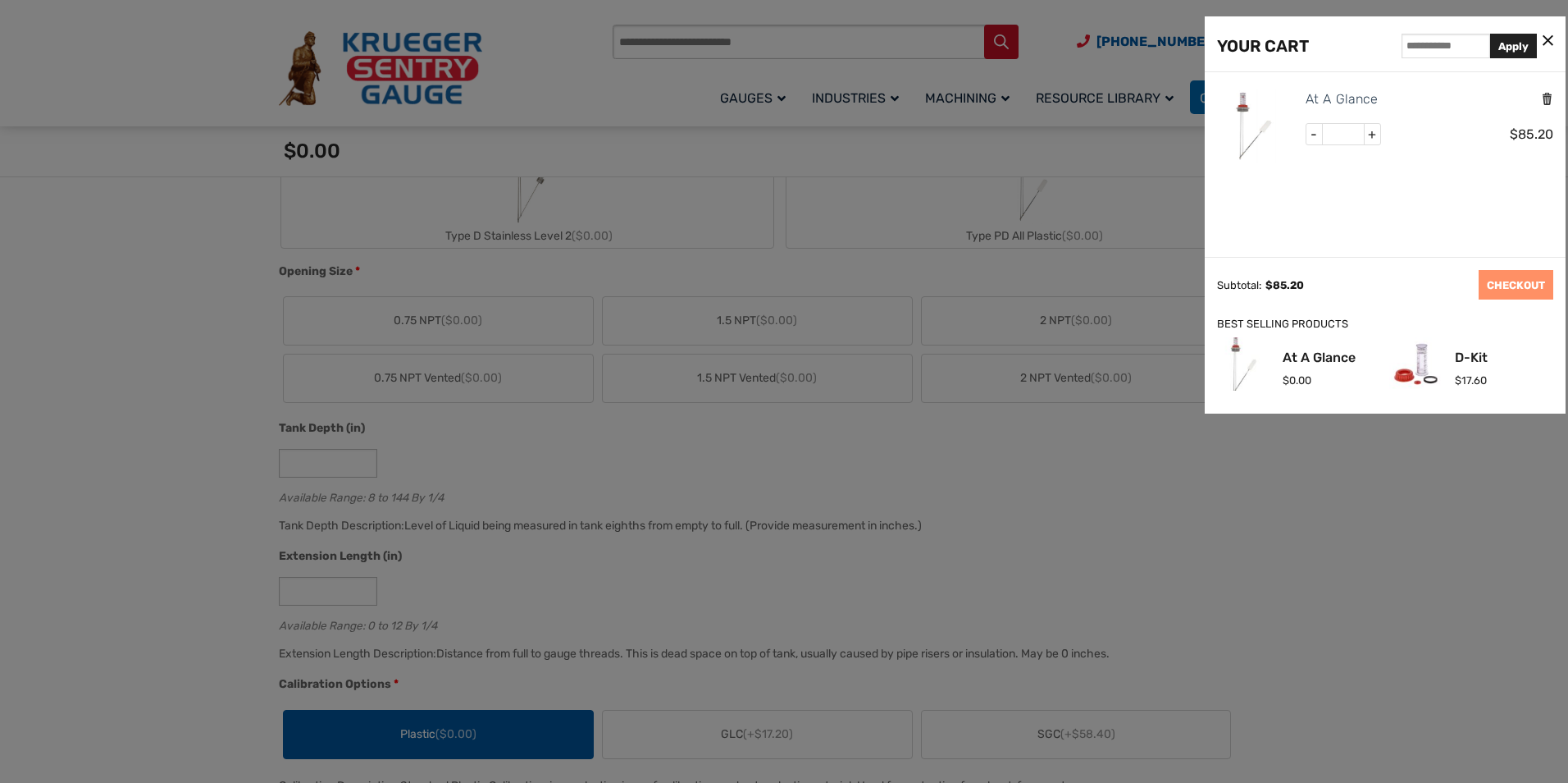
click at [1548, 105] on icon "Remove this item" at bounding box center [1547, 99] width 12 height 16
click at [107, 428] on div at bounding box center [784, 392] width 1568 height 783
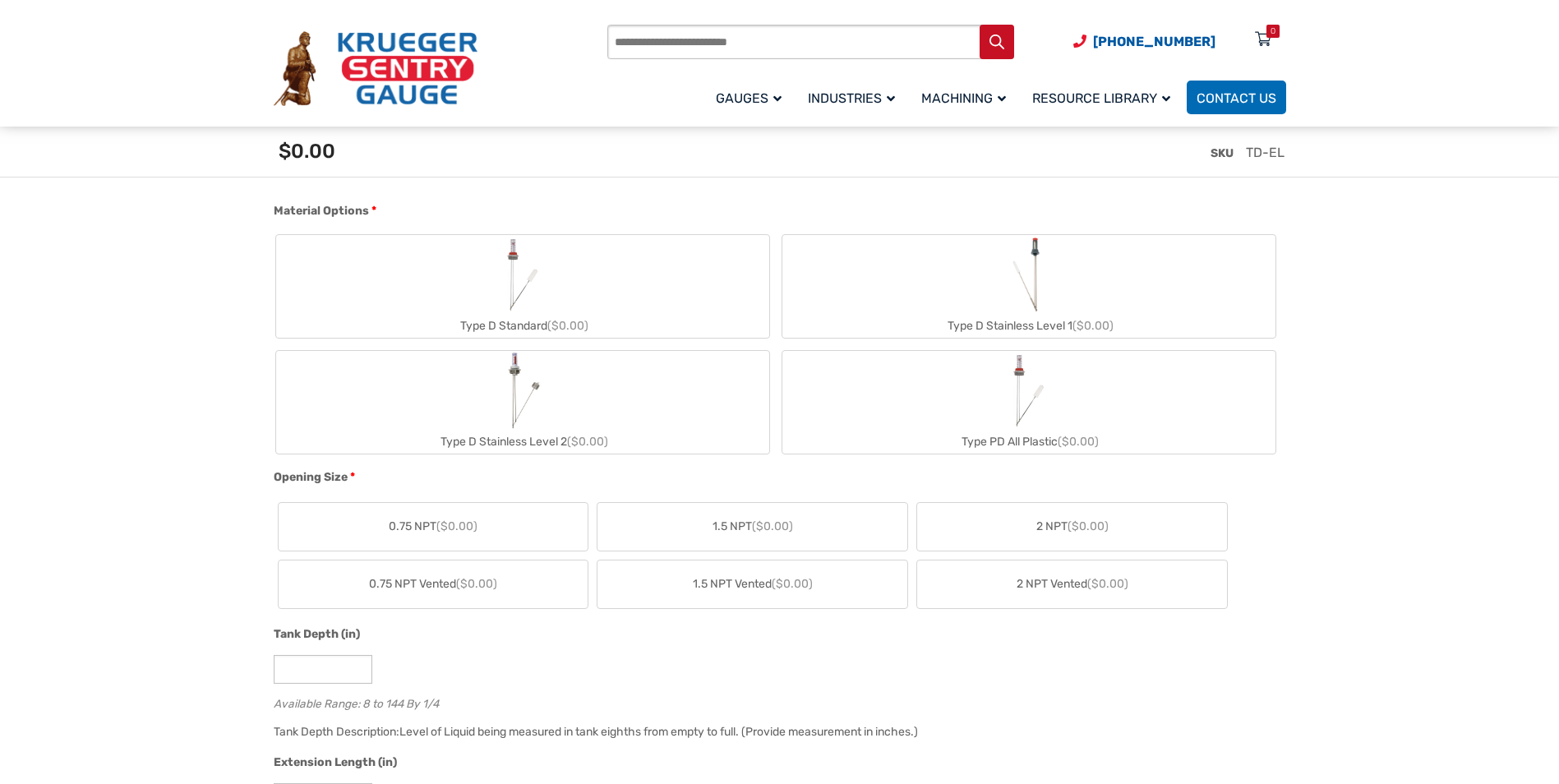
scroll to position [657, 0]
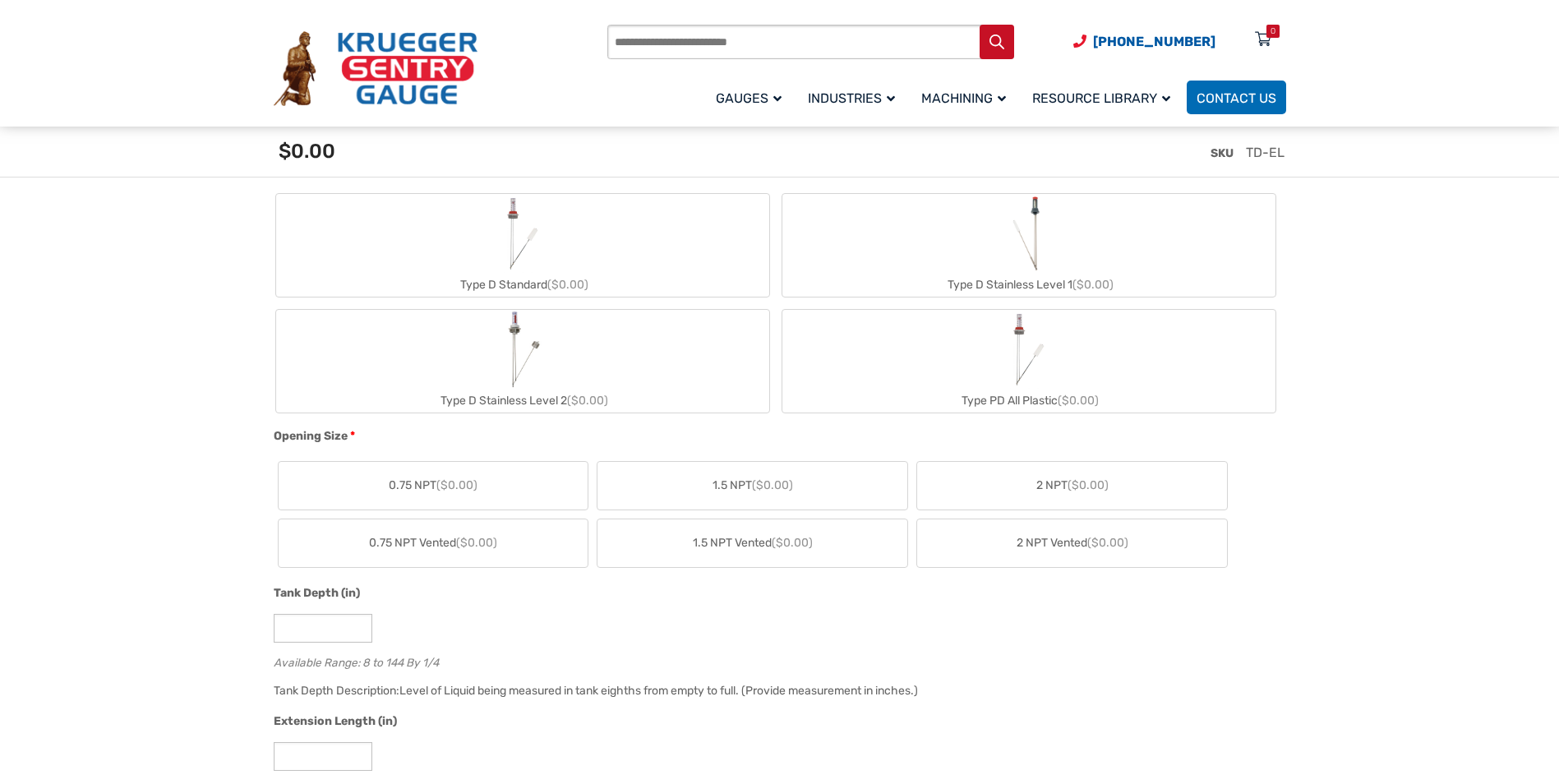
click at [522, 262] on img "Type D Standard" at bounding box center [523, 233] width 79 height 79
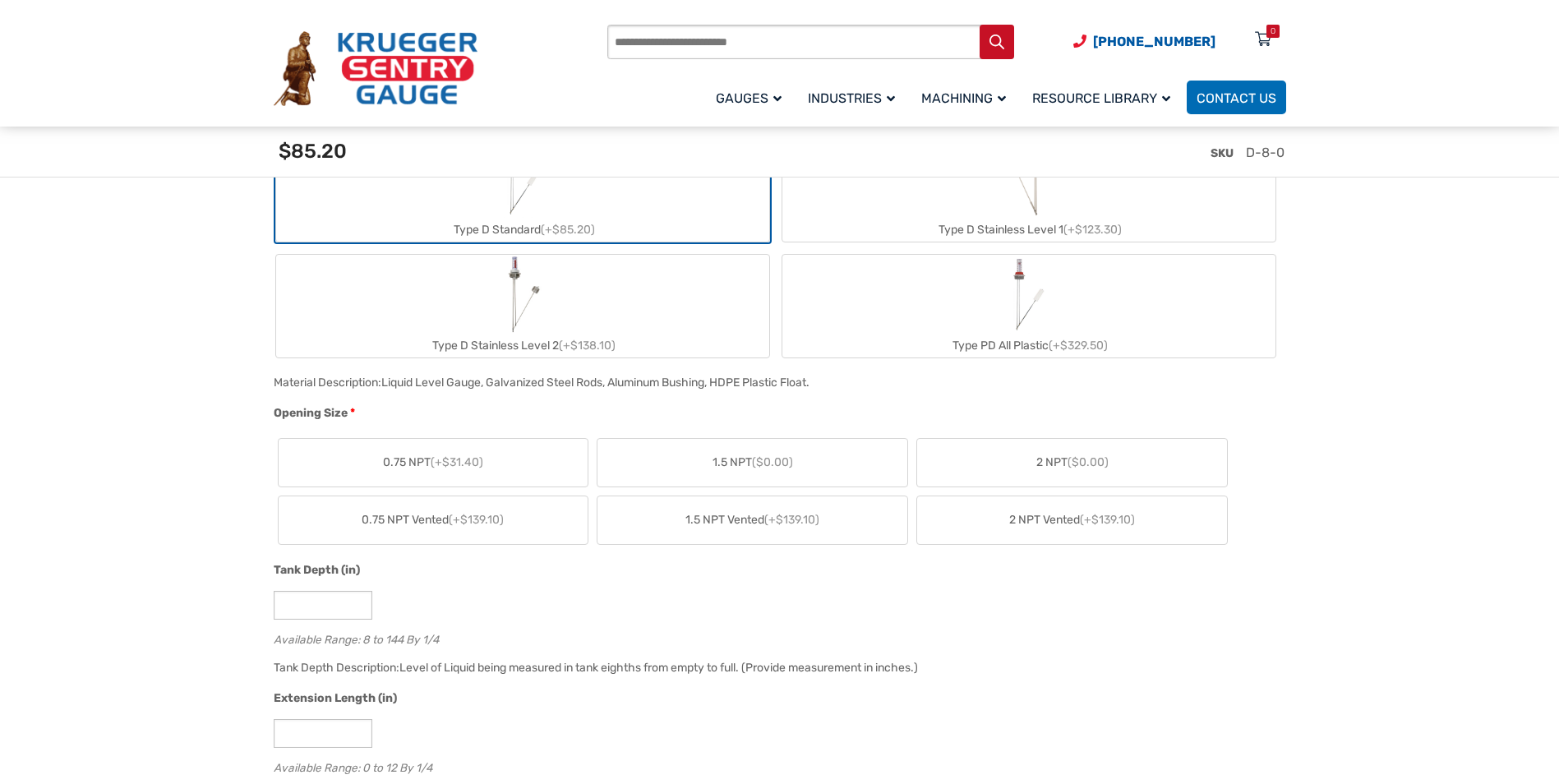
scroll to position [739, 0]
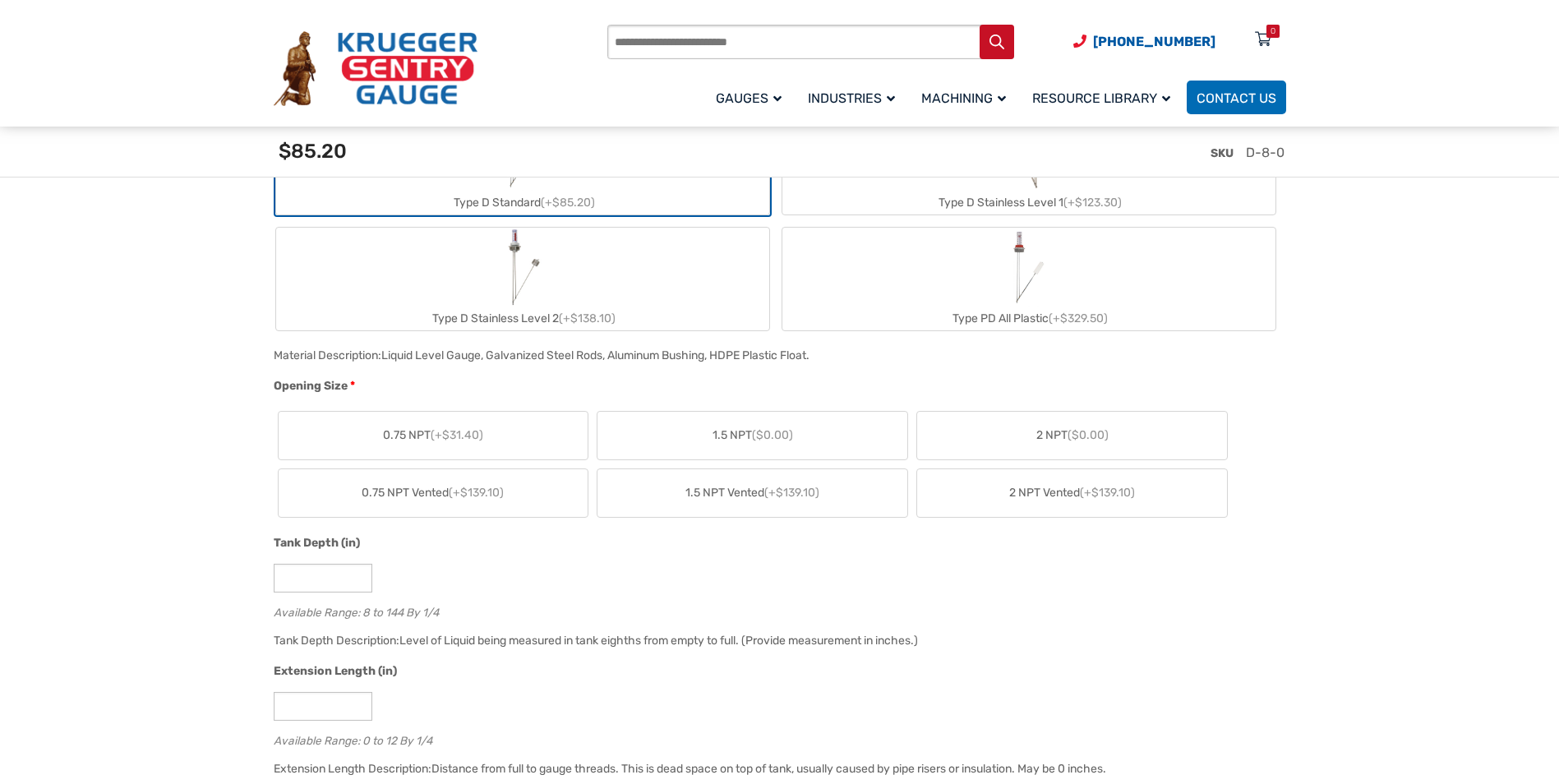
click at [1052, 448] on label "2 NPT ($0.00)" at bounding box center [1073, 435] width 310 height 48
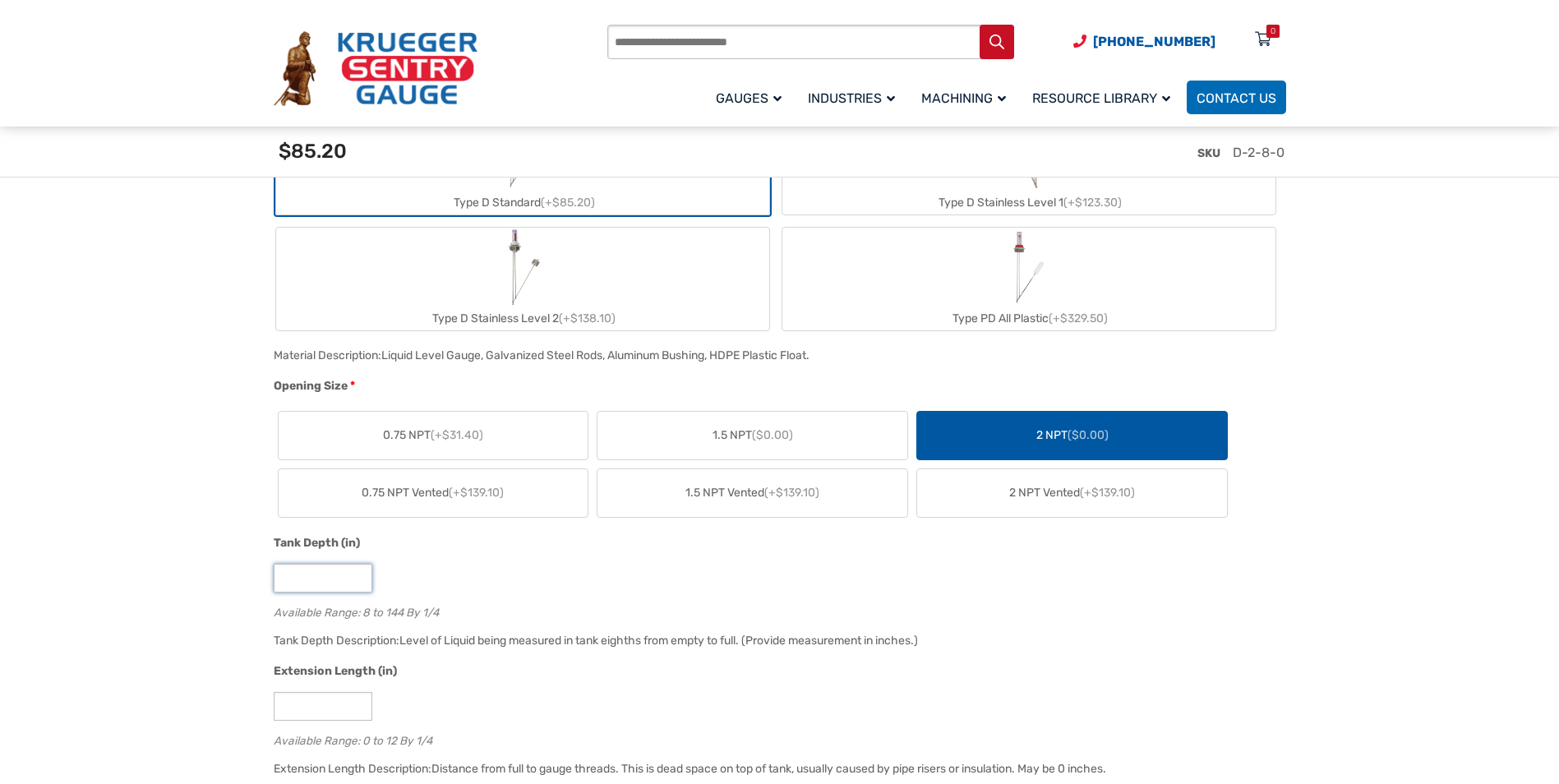
drag, startPoint x: 316, startPoint y: 576, endPoint x: 244, endPoint y: 566, distance: 72.7
type input "**"
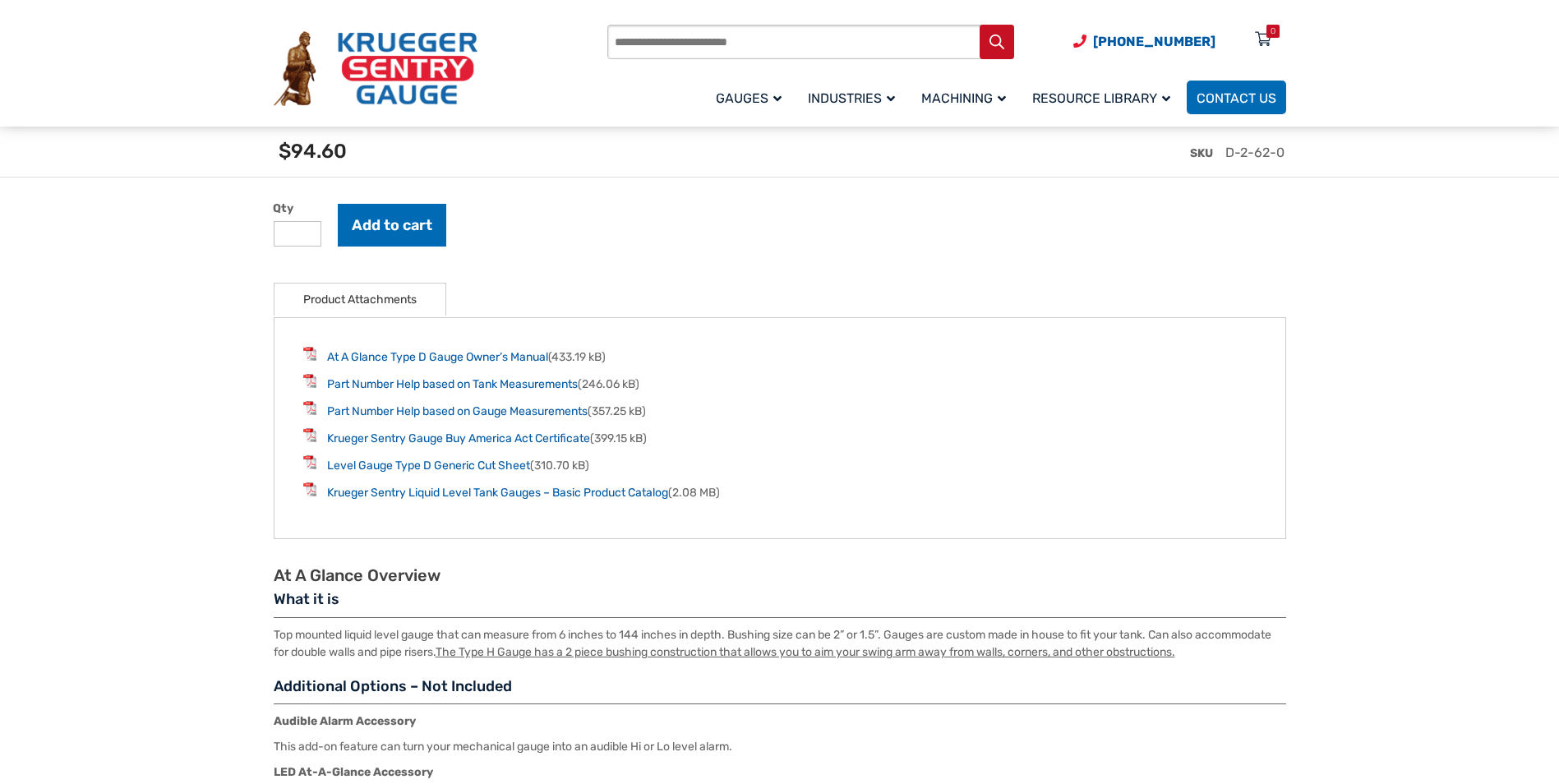
scroll to position [1971, 0]
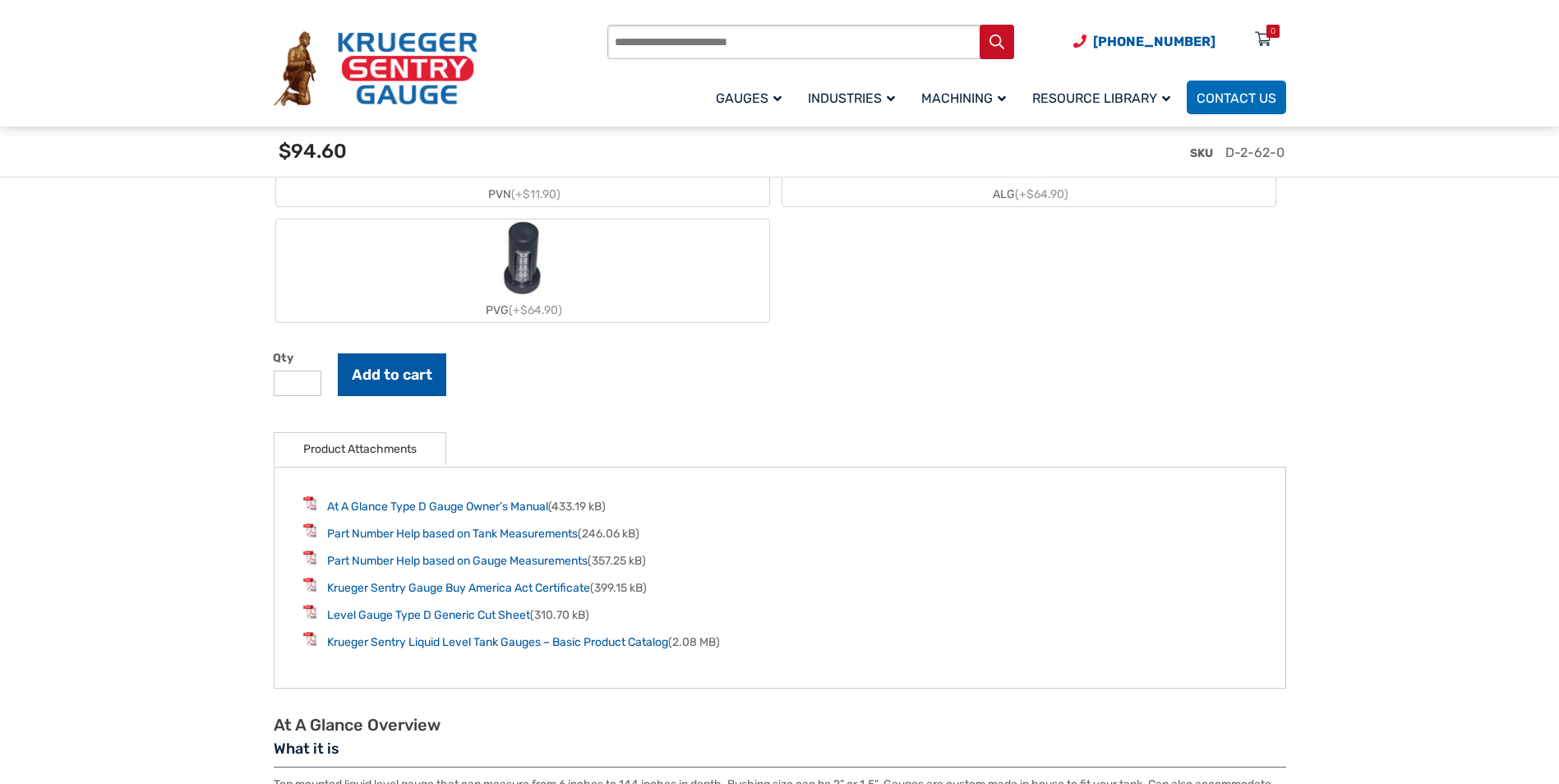
click at [372, 383] on button "Add to cart" at bounding box center [391, 374] width 108 height 42
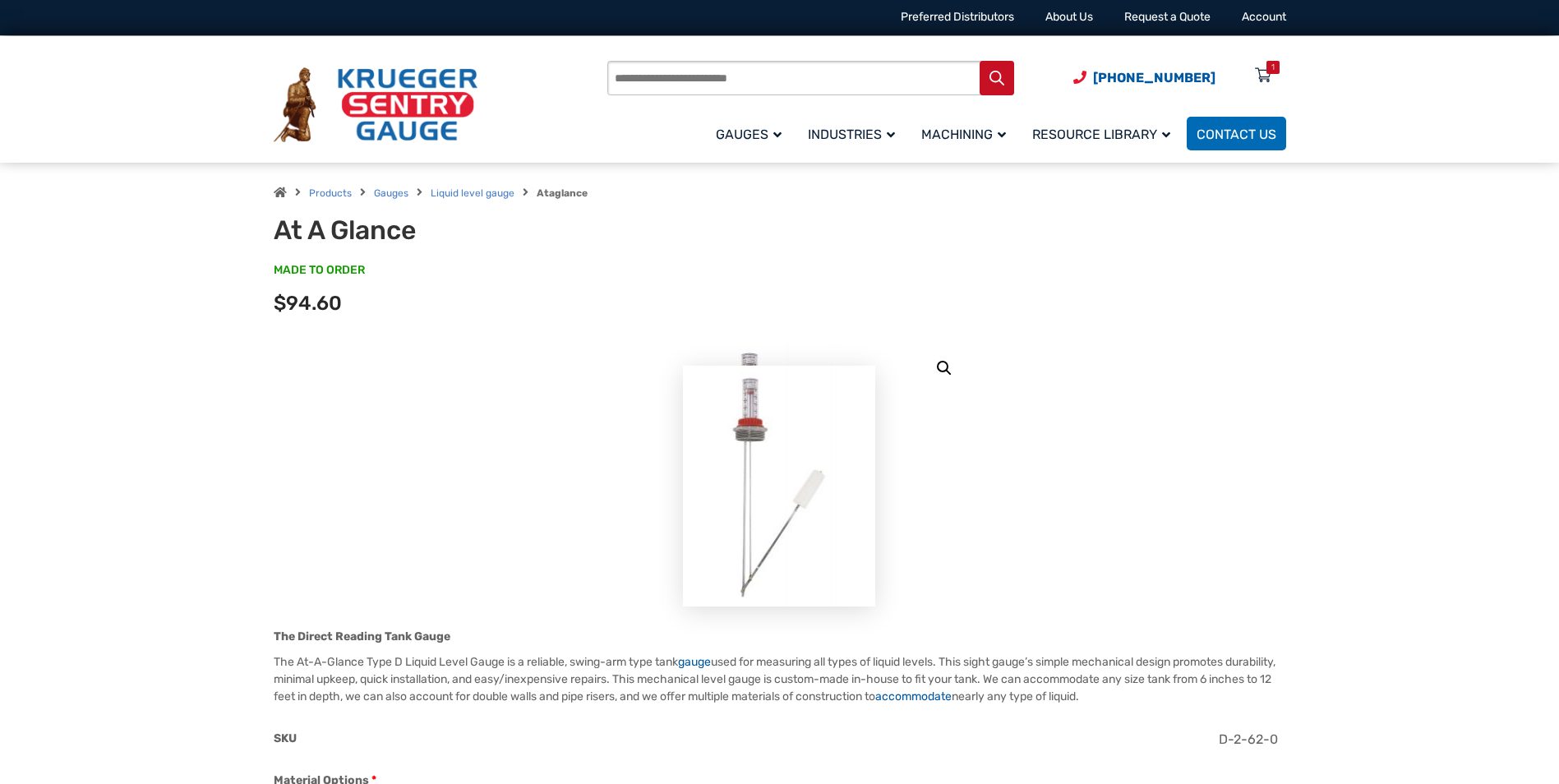
scroll to position [0, 0]
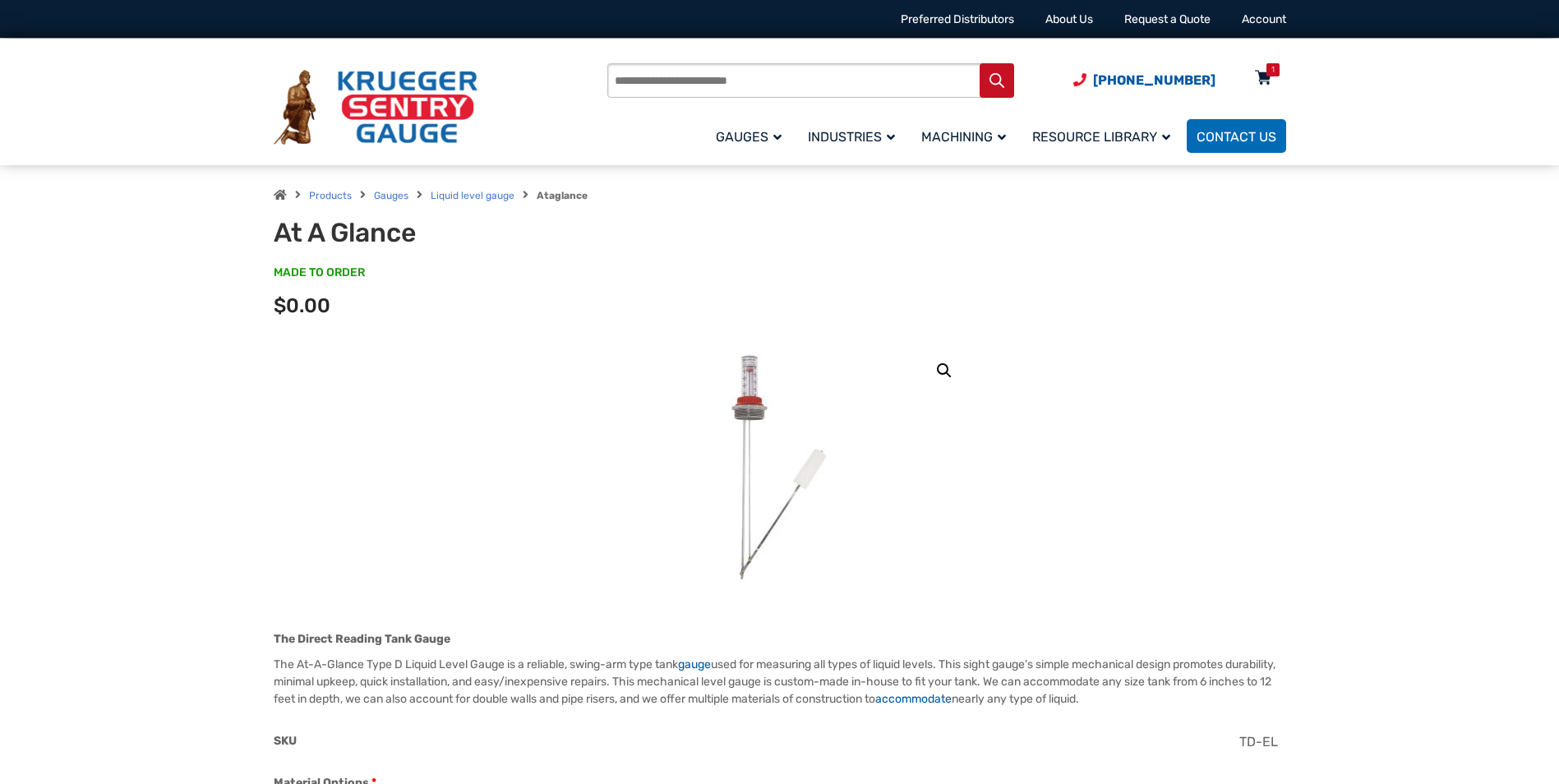
click at [1265, 74] on icon at bounding box center [1263, 79] width 17 height 26
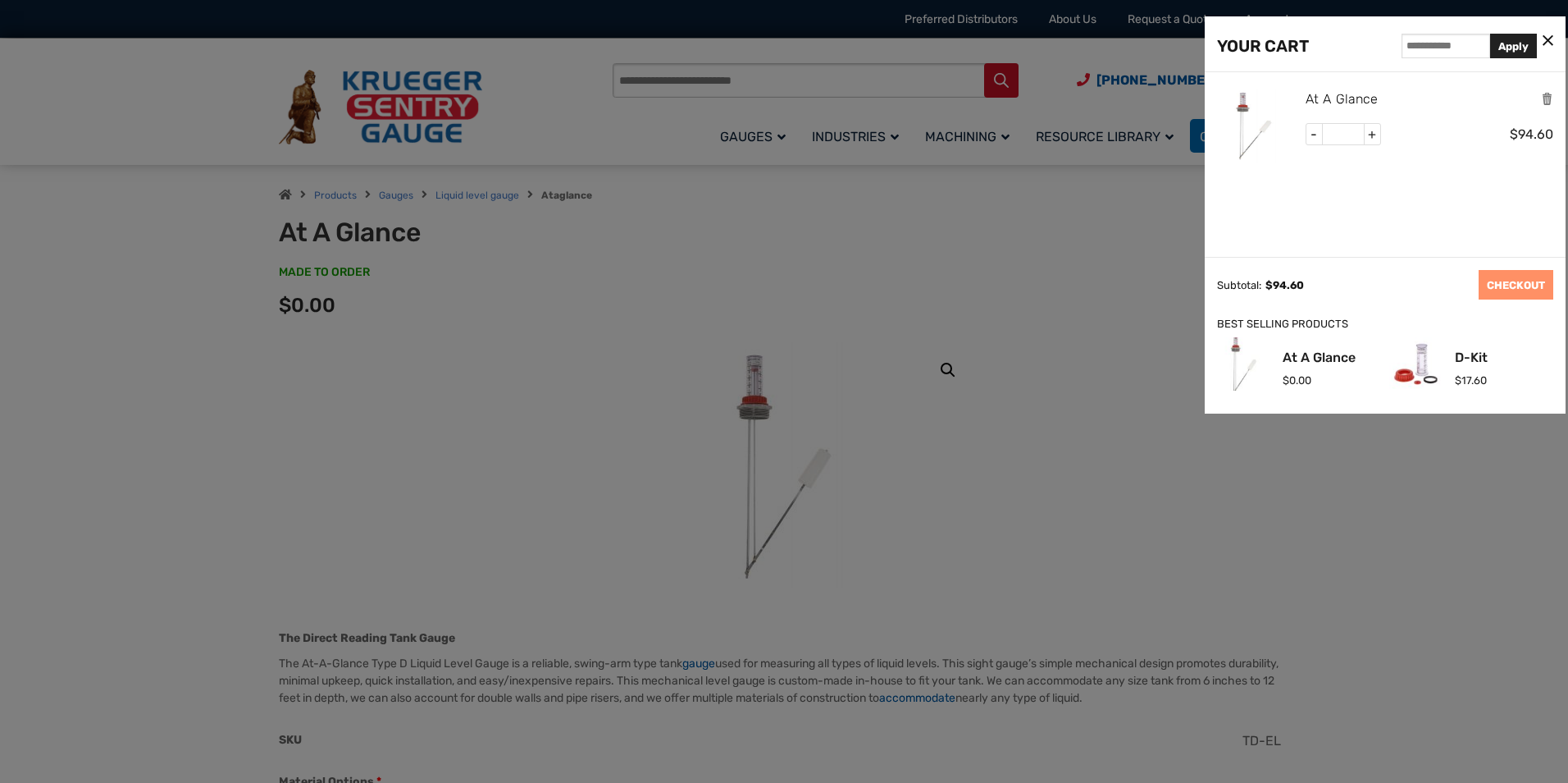
click at [1332, 100] on link "At A Glance" at bounding box center [1341, 99] width 72 height 21
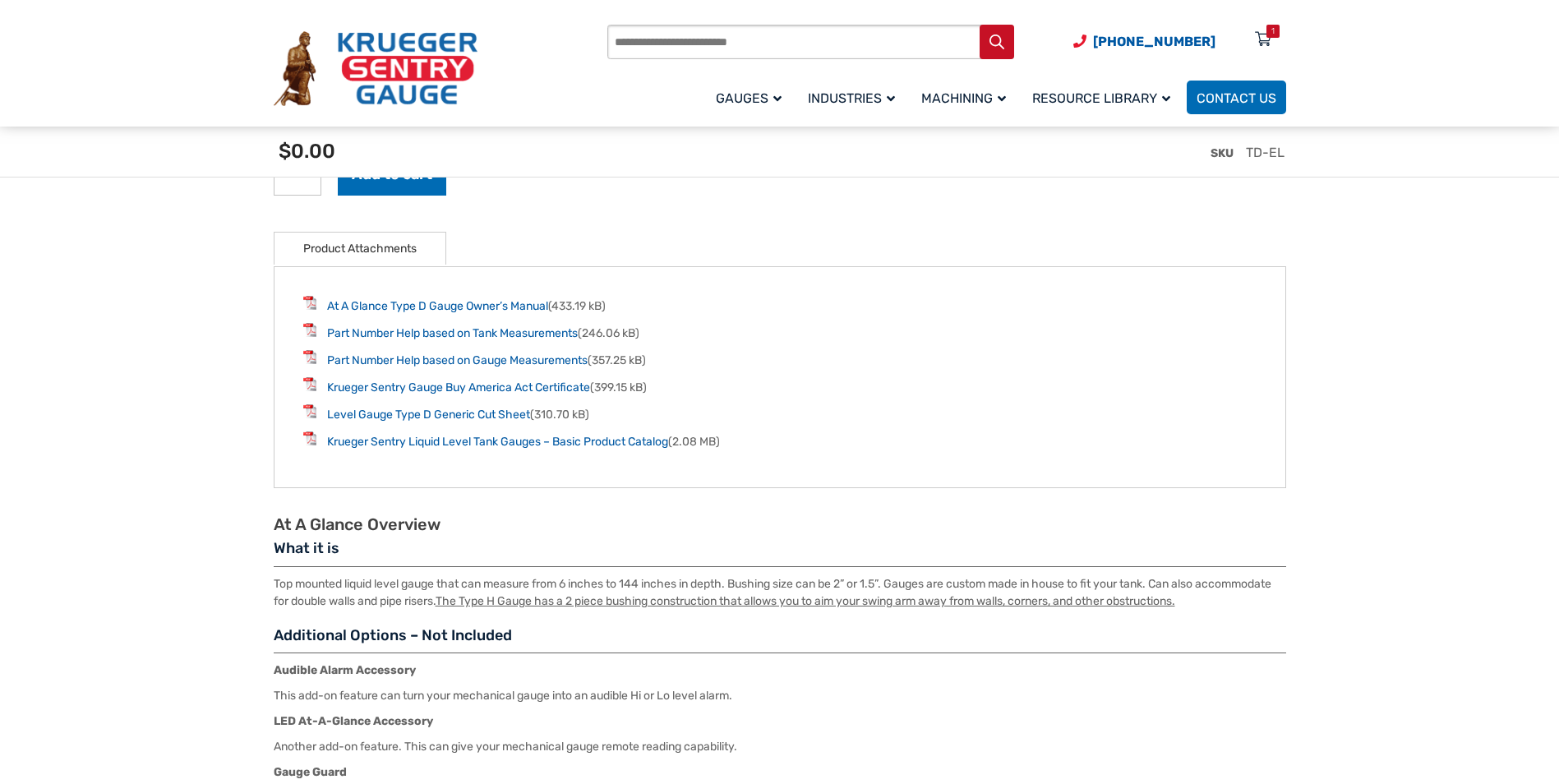
scroll to position [2135, 0]
